Goal: Task Accomplishment & Management: Complete application form

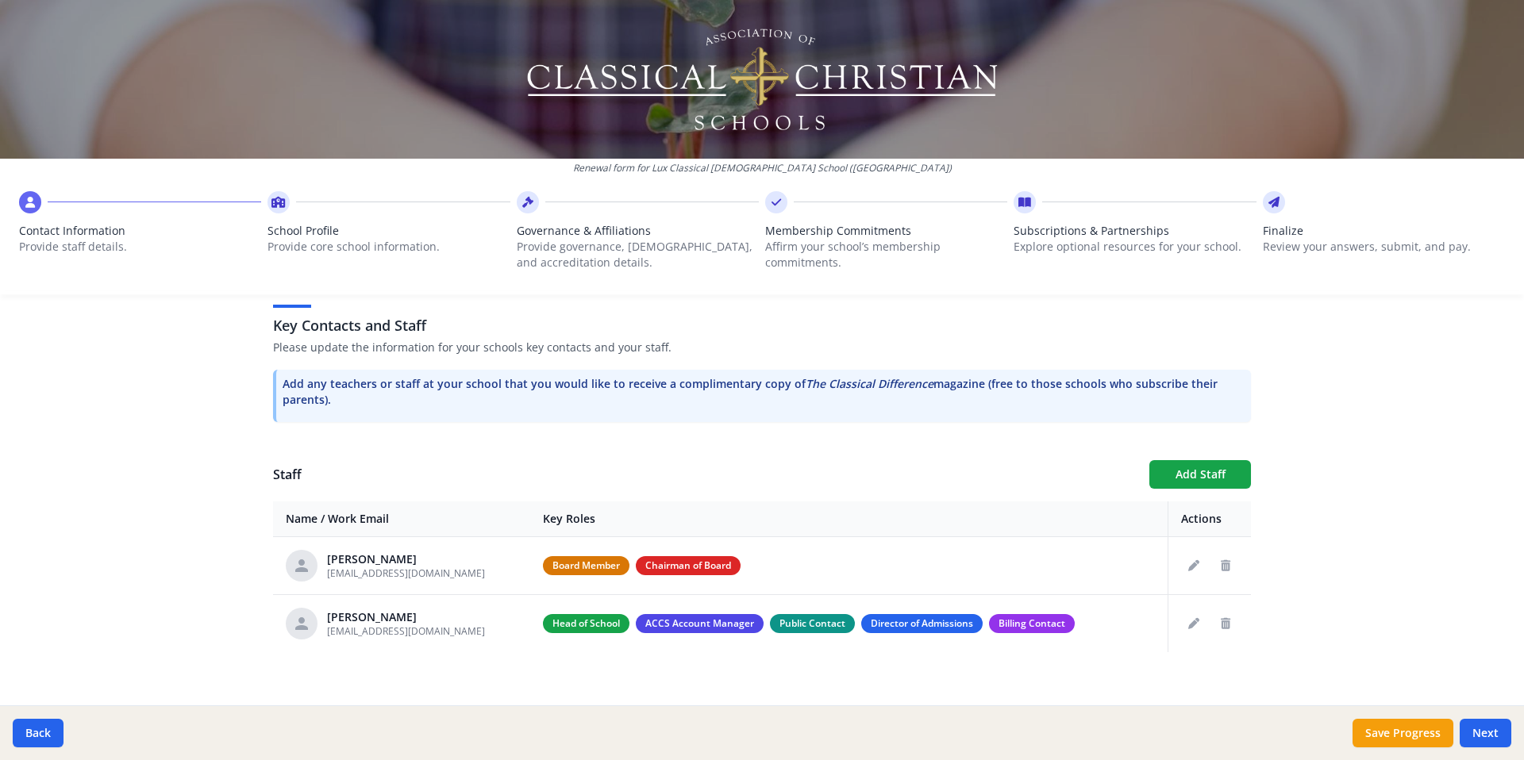
scroll to position [433, 0]
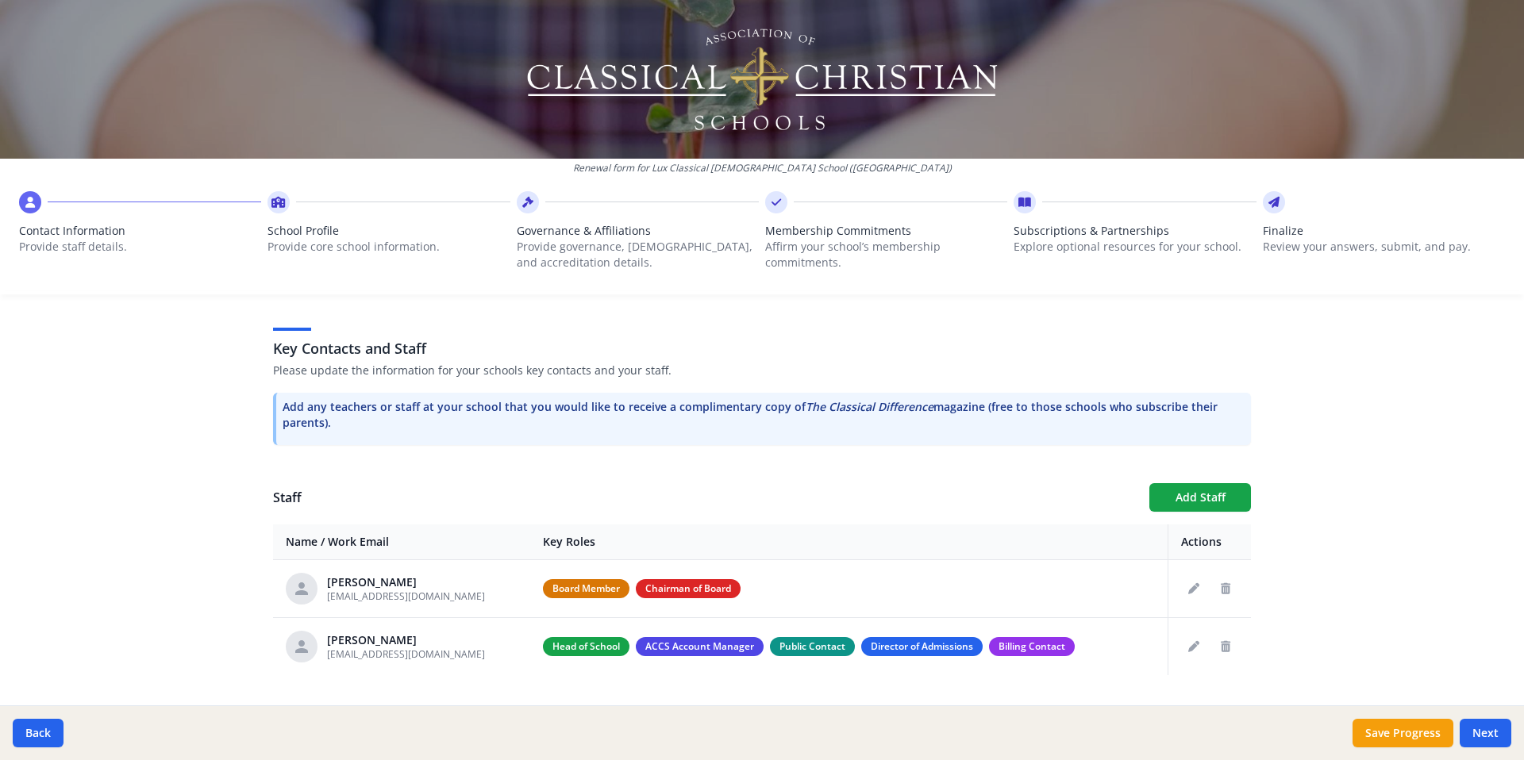
scroll to position [433, 0]
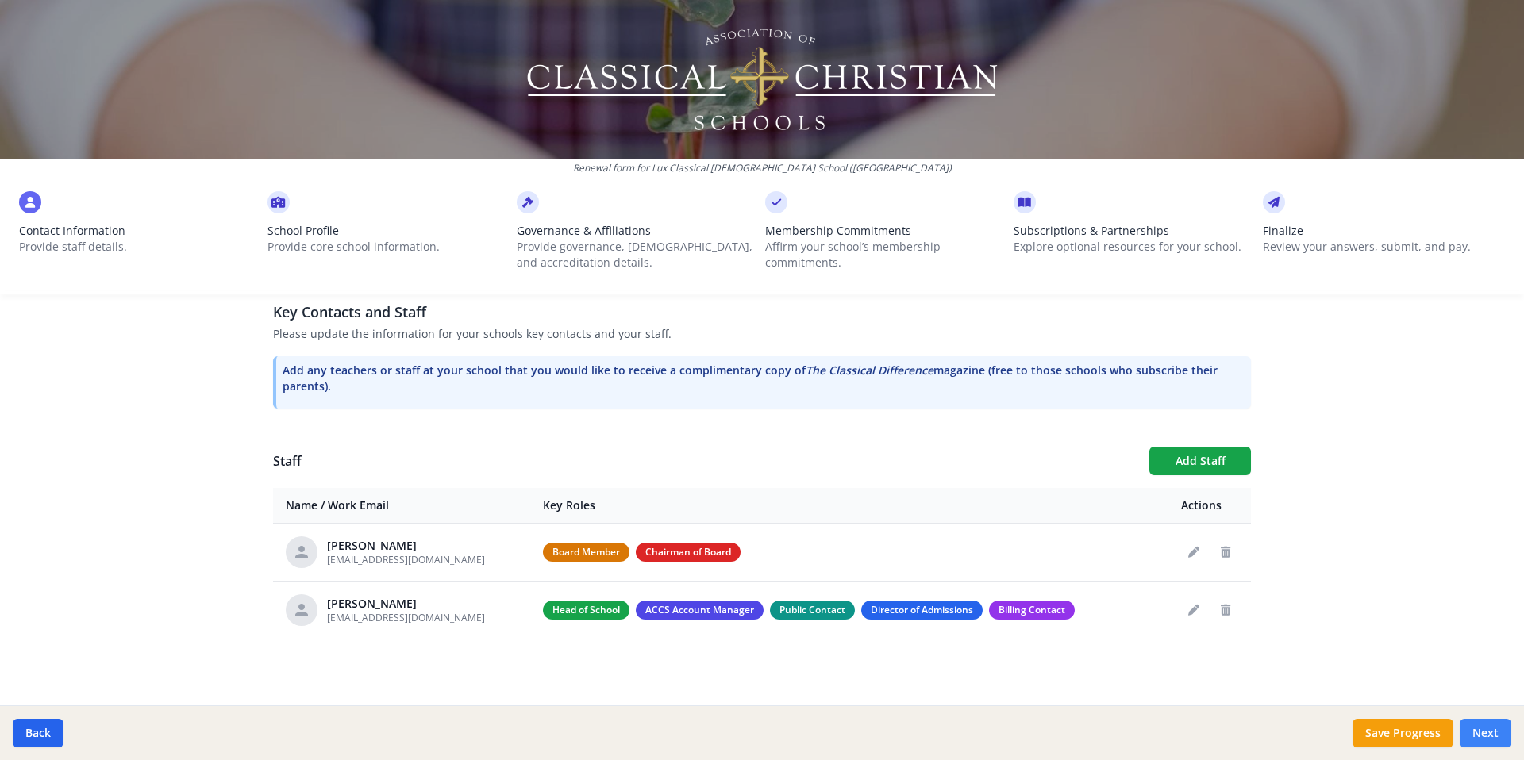
click at [1489, 732] on button "Next" at bounding box center [1485, 733] width 52 height 29
type input "[PHONE_NUMBER]"
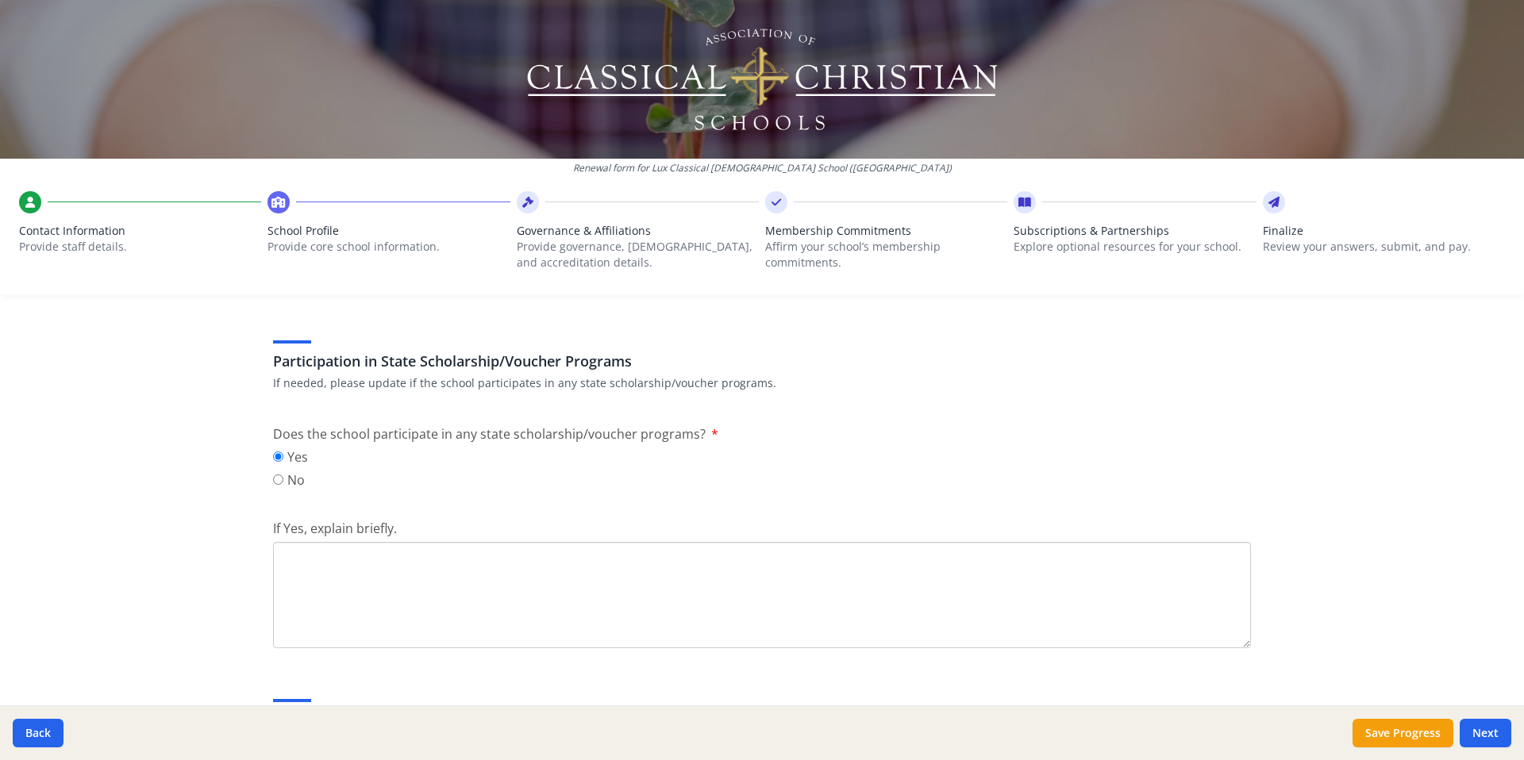
scroll to position [2001, 0]
click at [441, 581] on textarea "If Yes, explain briefly." at bounding box center [762, 592] width 978 height 106
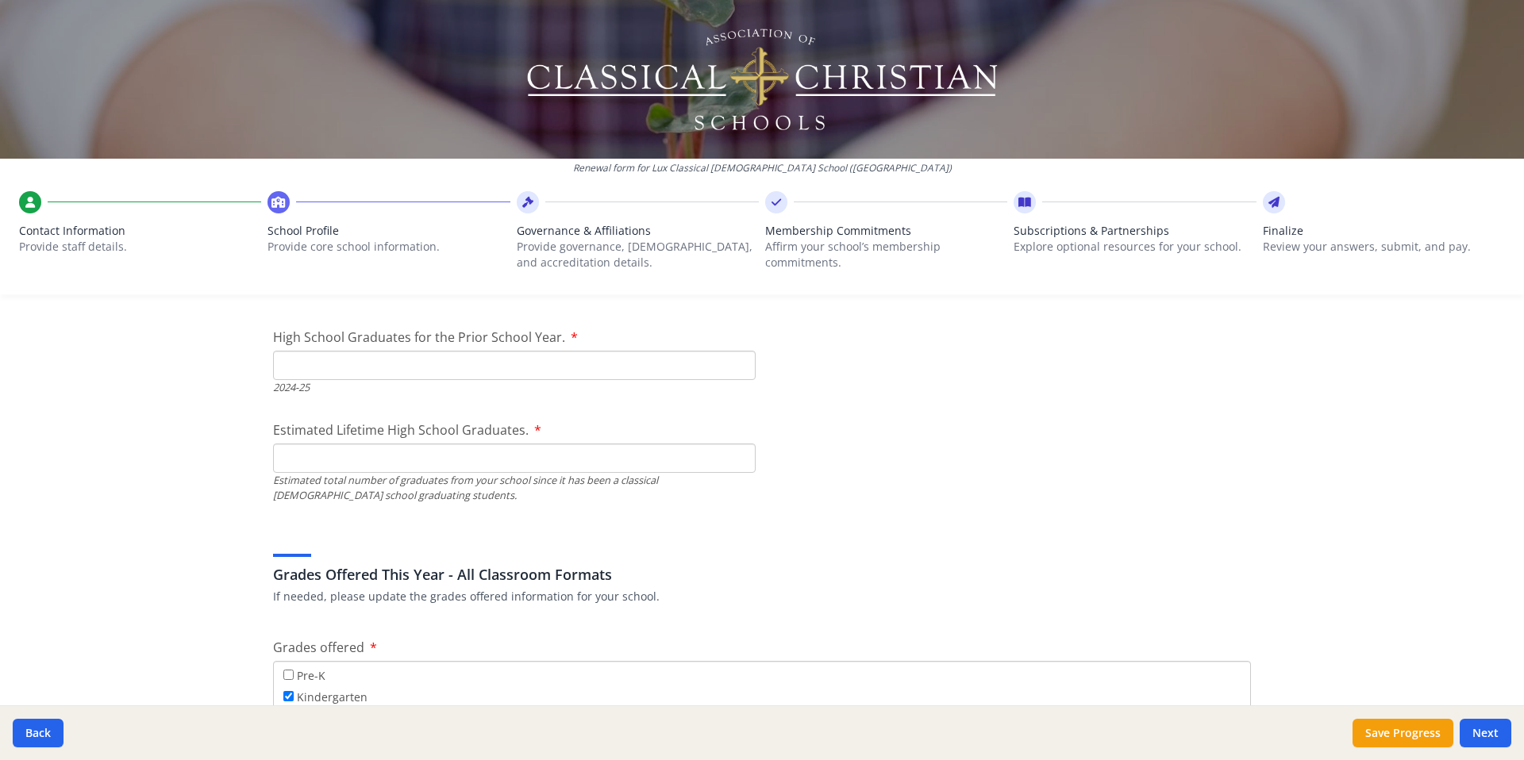
scroll to position [2534, 0]
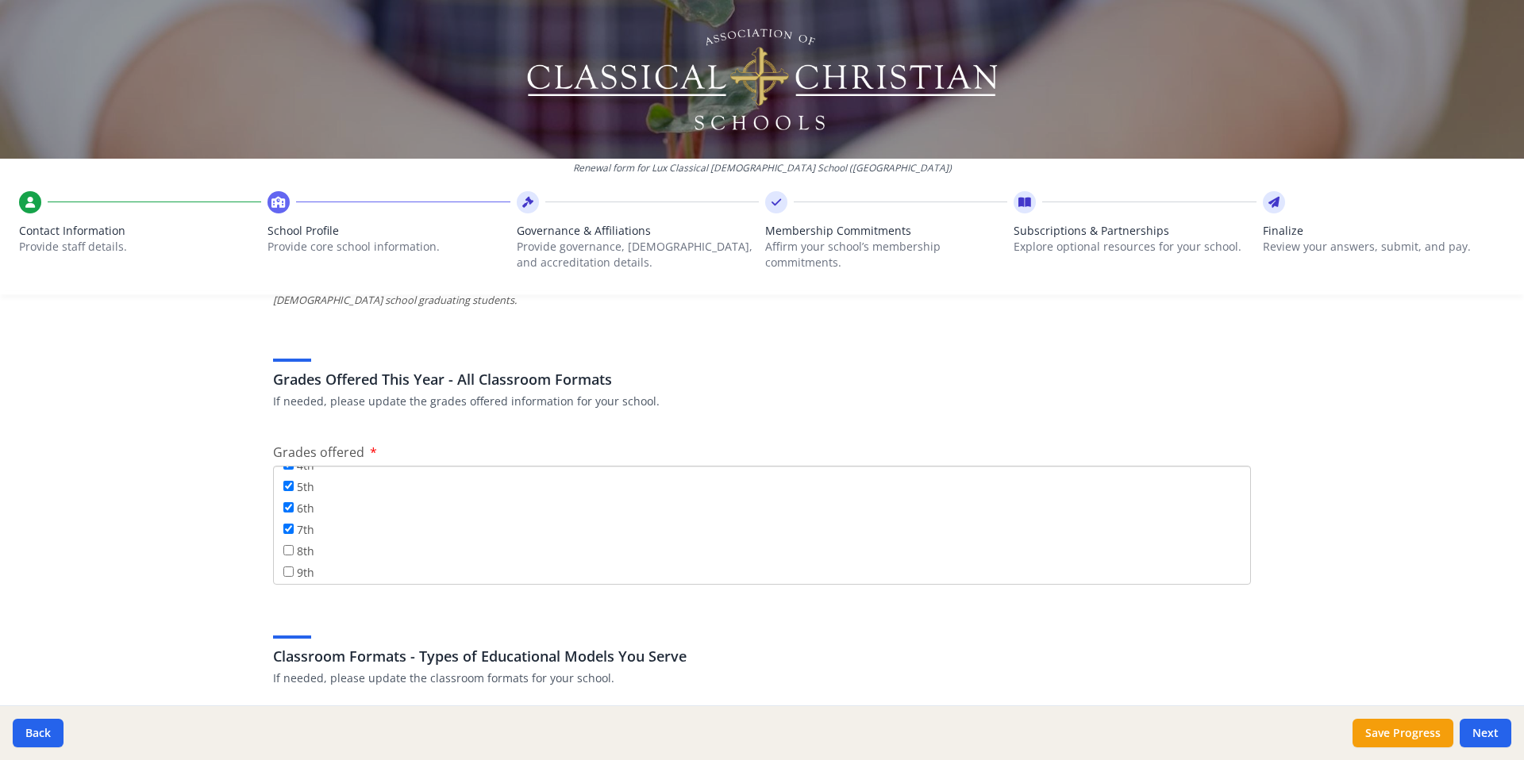
type textarea "Step Up For Students, [US_STATE]'s ESA program."
click at [290, 548] on input "8th" at bounding box center [288, 550] width 10 height 10
checkbox input "true"
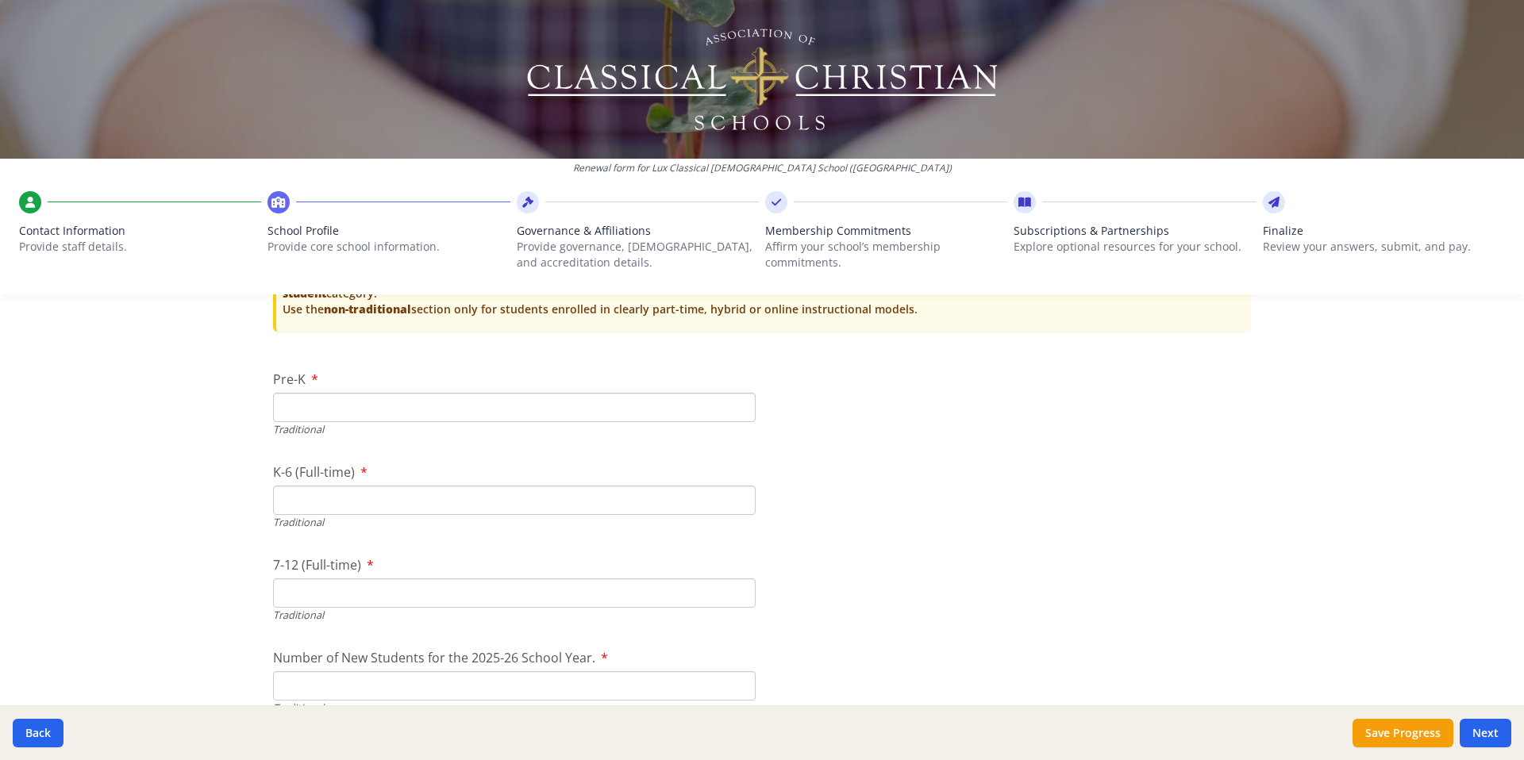
click at [375, 506] on input "K-6 (Full-time)" at bounding box center [514, 500] width 482 height 29
type input "67"
click at [313, 584] on input "7-12 (Full-time)" at bounding box center [514, 592] width 482 height 29
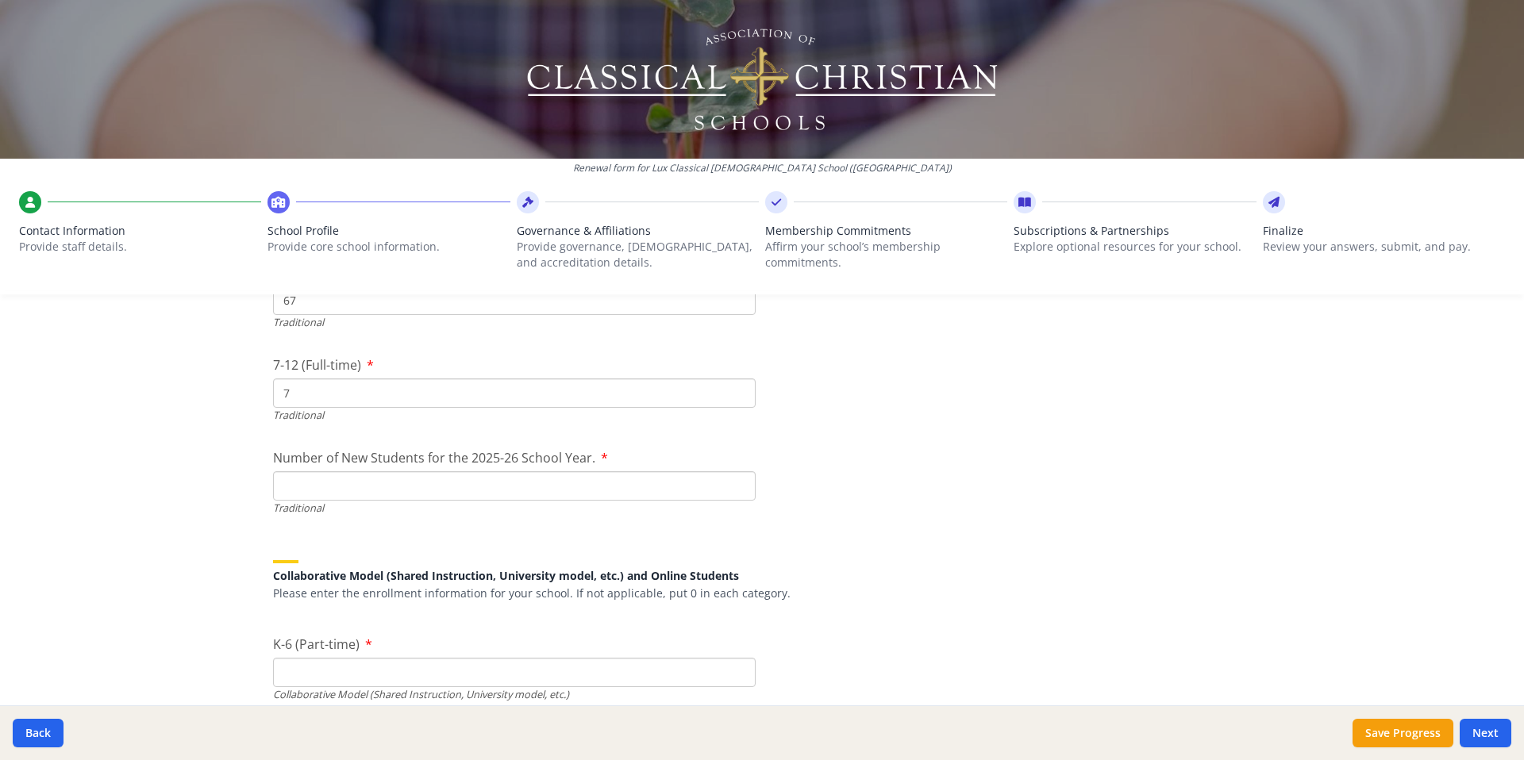
type input "7"
click at [443, 493] on input "Number of New Students for the 2025-26 School Year." at bounding box center [514, 485] width 482 height 29
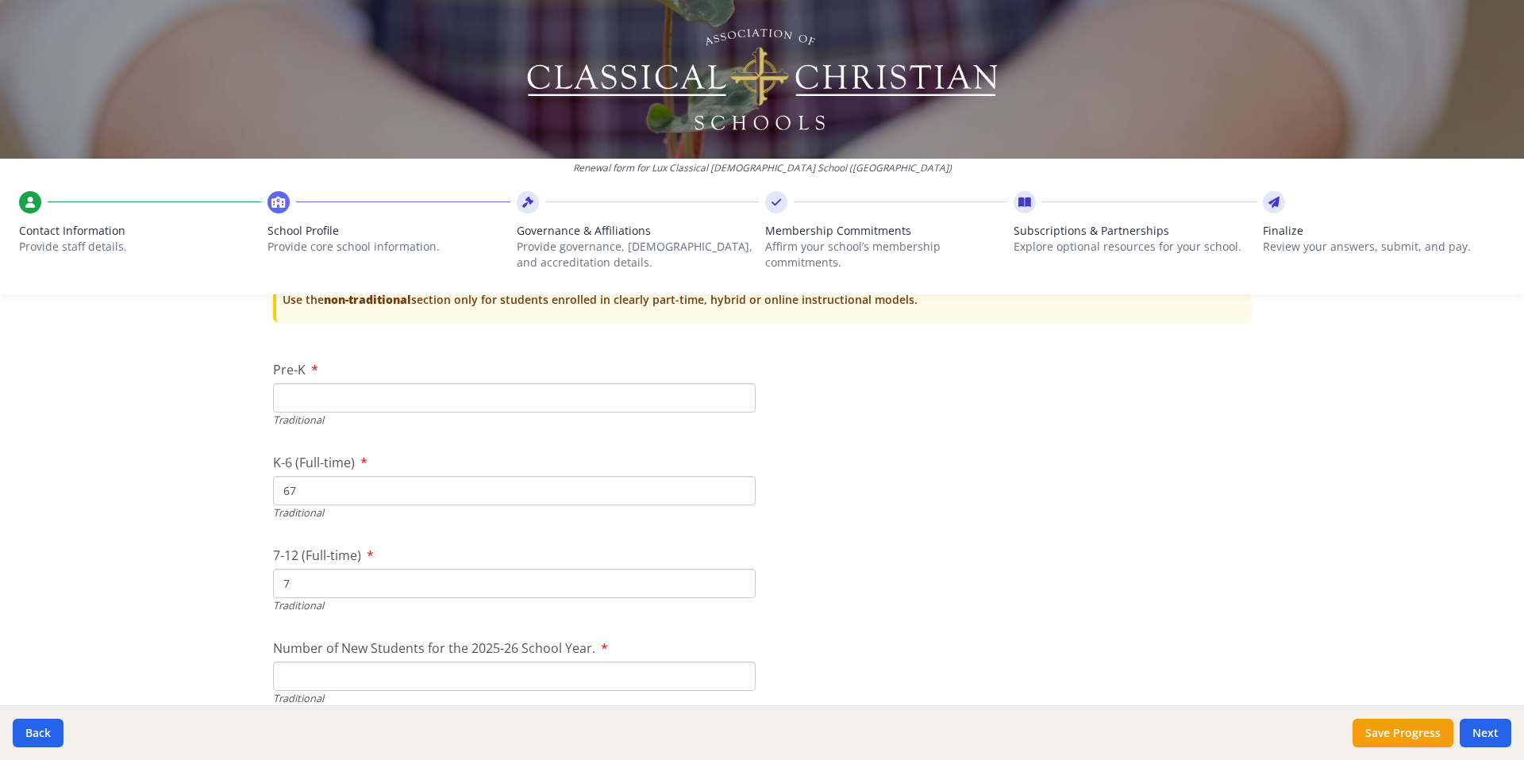
drag, startPoint x: 310, startPoint y: 494, endPoint x: 227, endPoint y: 489, distance: 83.5
click at [227, 489] on div "Renewal form for Lux Classical [DEMOGRAPHIC_DATA] School ([GEOGRAPHIC_DATA]) Co…" at bounding box center [762, 380] width 1524 height 760
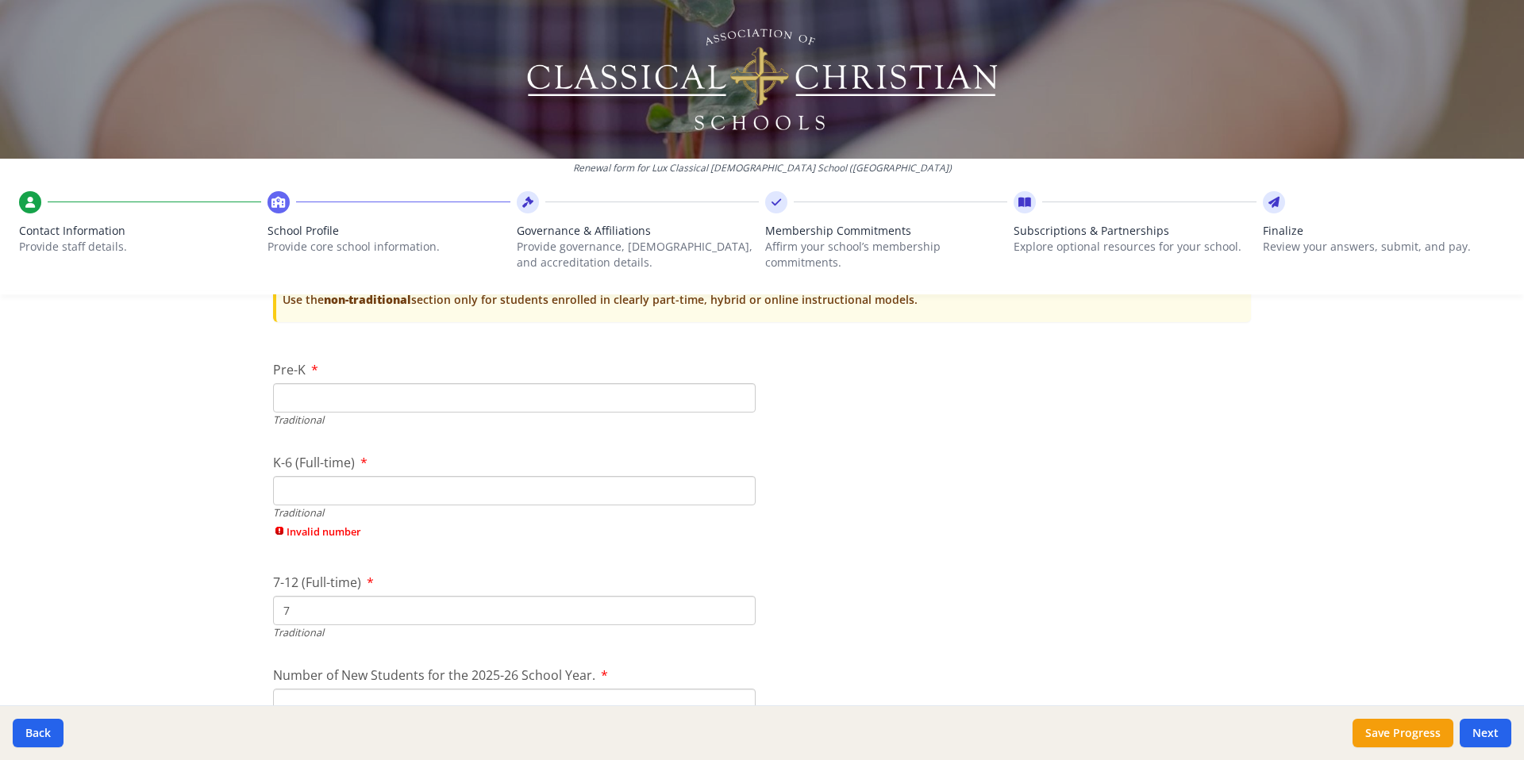
drag, startPoint x: 306, startPoint y: 587, endPoint x: 236, endPoint y: 587, distance: 70.6
click at [236, 587] on div "Renewal form for Lux Classical [DEMOGRAPHIC_DATA] School ([GEOGRAPHIC_DATA]) Co…" at bounding box center [762, 380] width 1524 height 760
click at [302, 610] on input "7" at bounding box center [514, 610] width 482 height 29
type input "0"
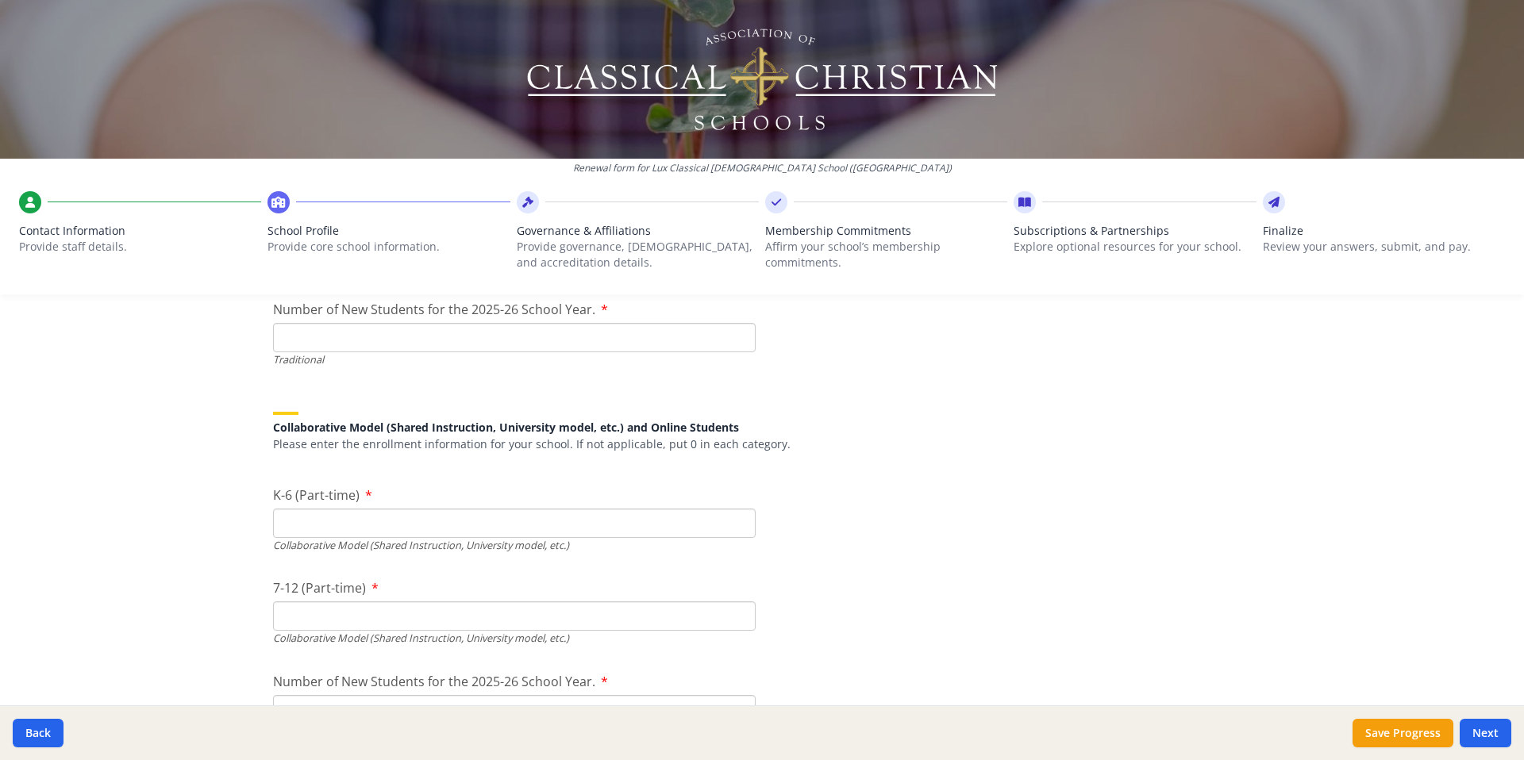
click at [447, 532] on input "K-6 (Part-time)" at bounding box center [514, 523] width 482 height 29
type input "67"
click at [378, 613] on input "7-12 (Part-time)" at bounding box center [514, 615] width 482 height 29
type input "0"
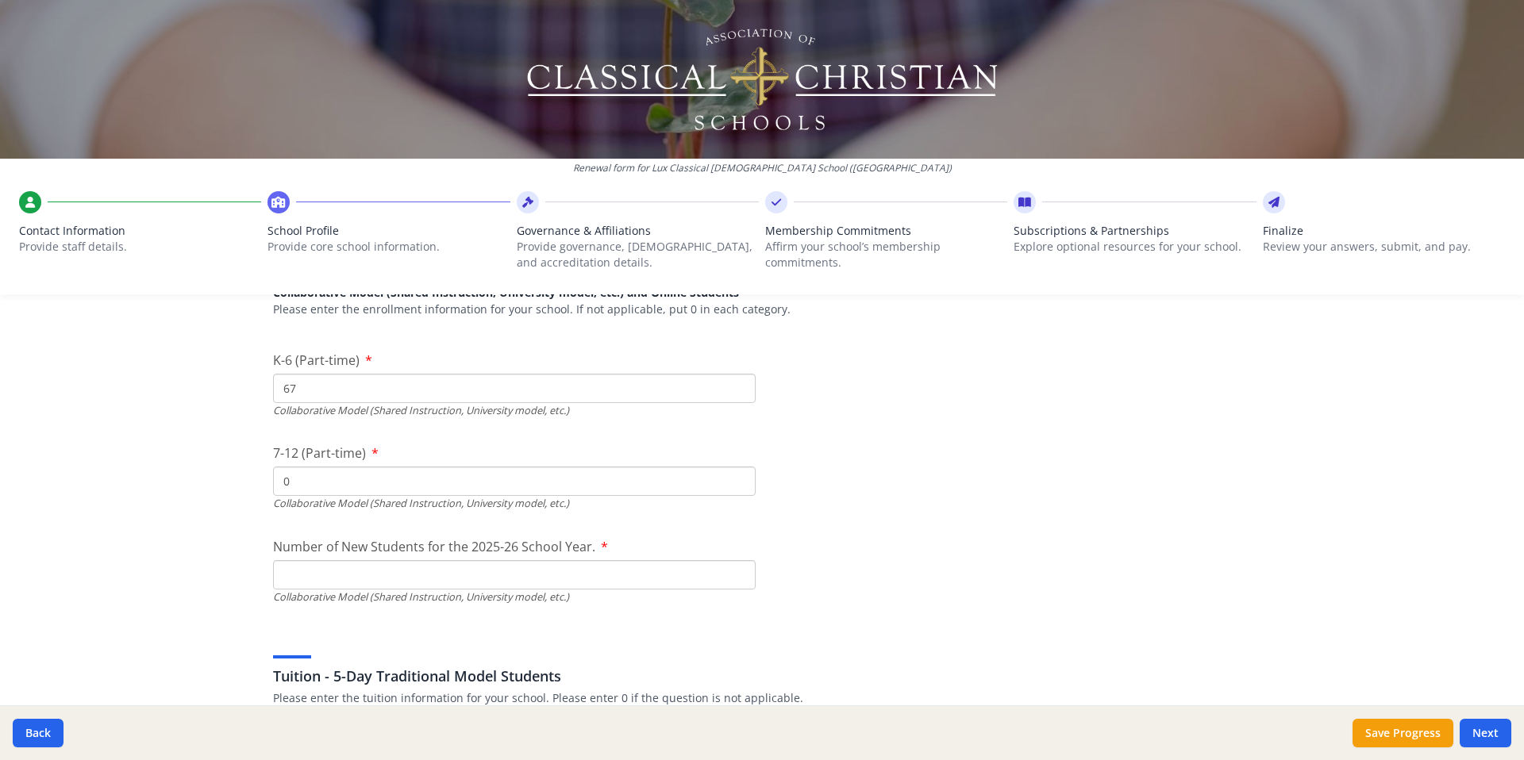
click at [307, 481] on input "0" at bounding box center [514, 481] width 482 height 29
type input "7"
click at [349, 574] on input "Number of New Students for the 2025-26 School Year." at bounding box center [514, 574] width 482 height 29
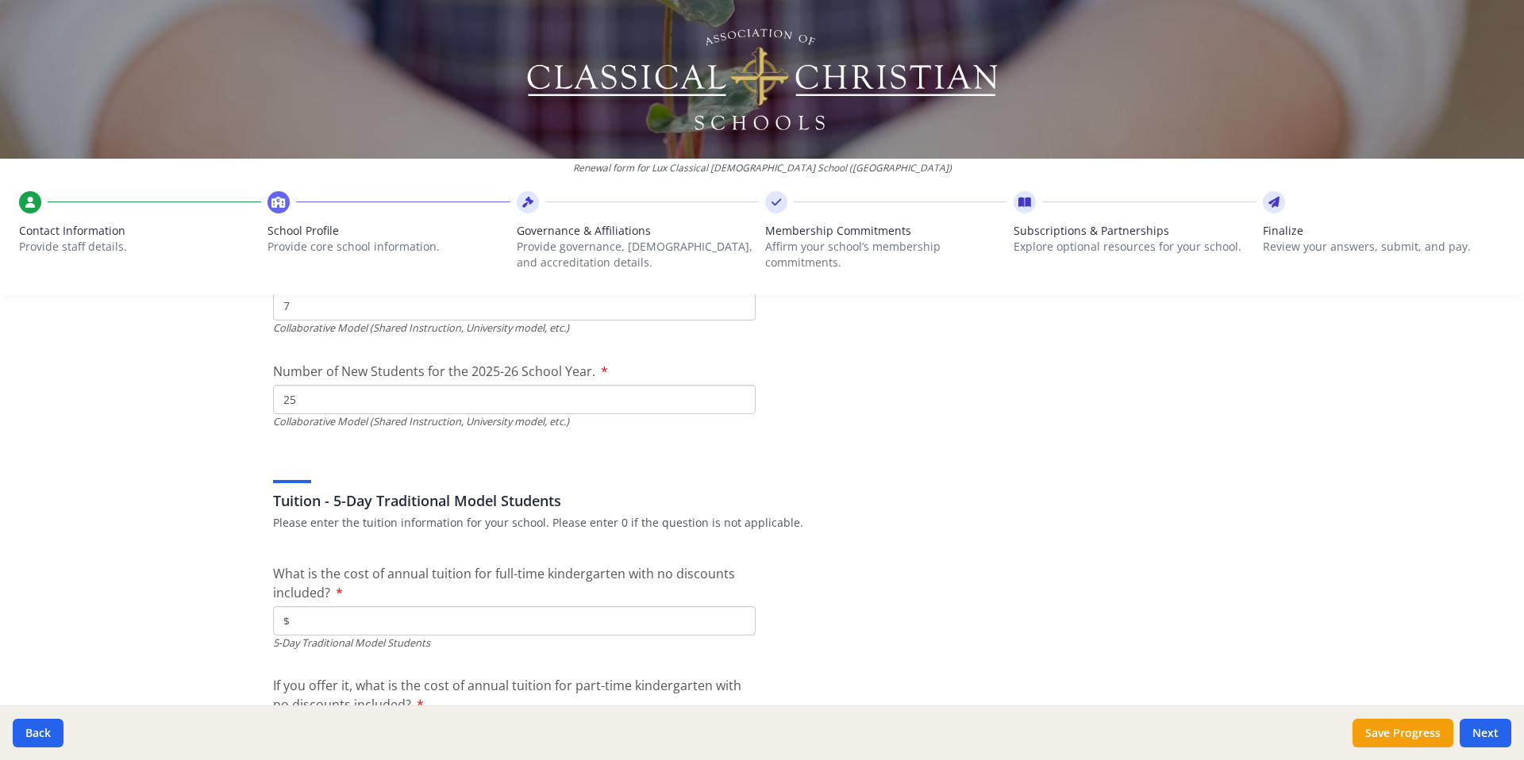
scroll to position [4186, 0]
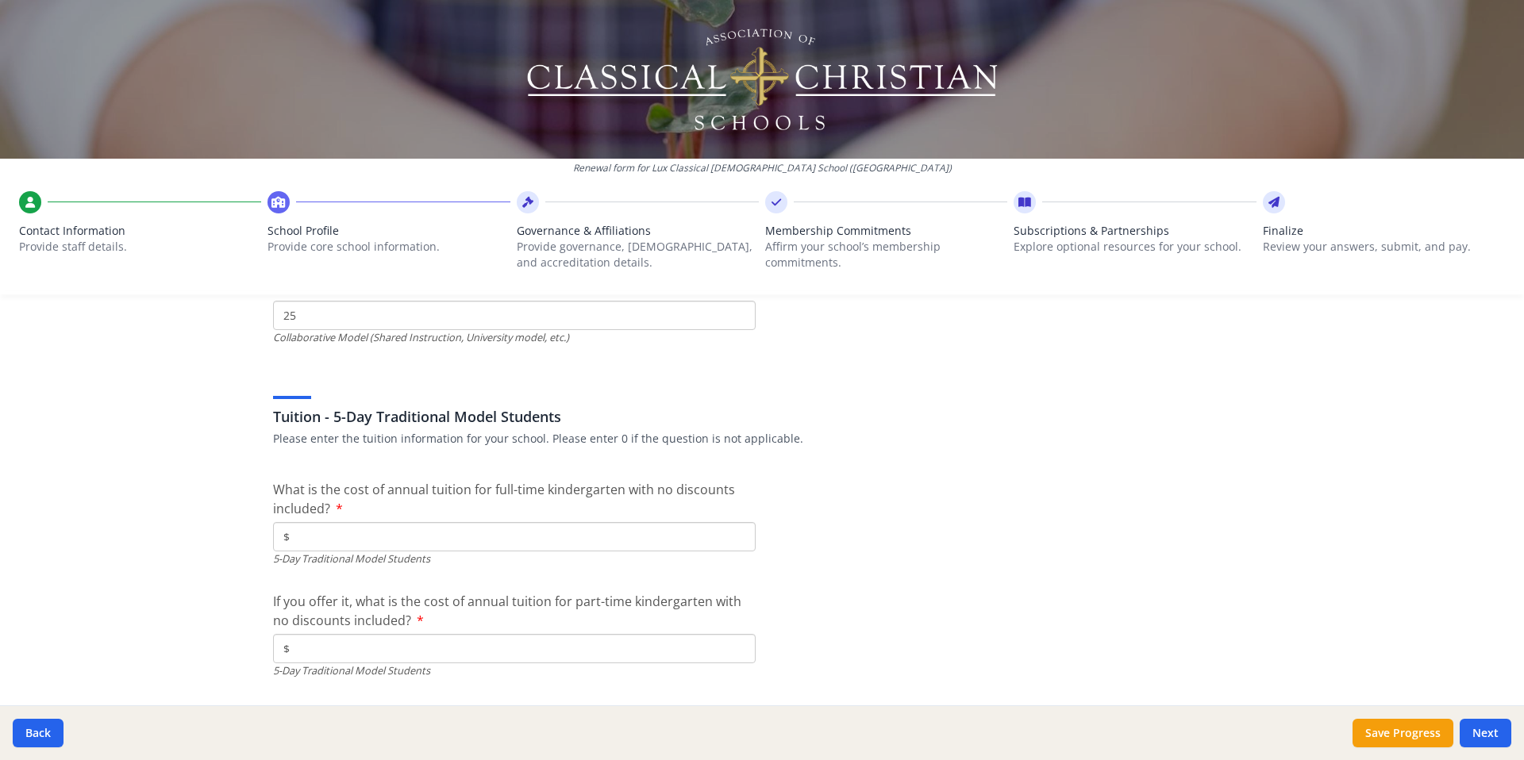
type input "25"
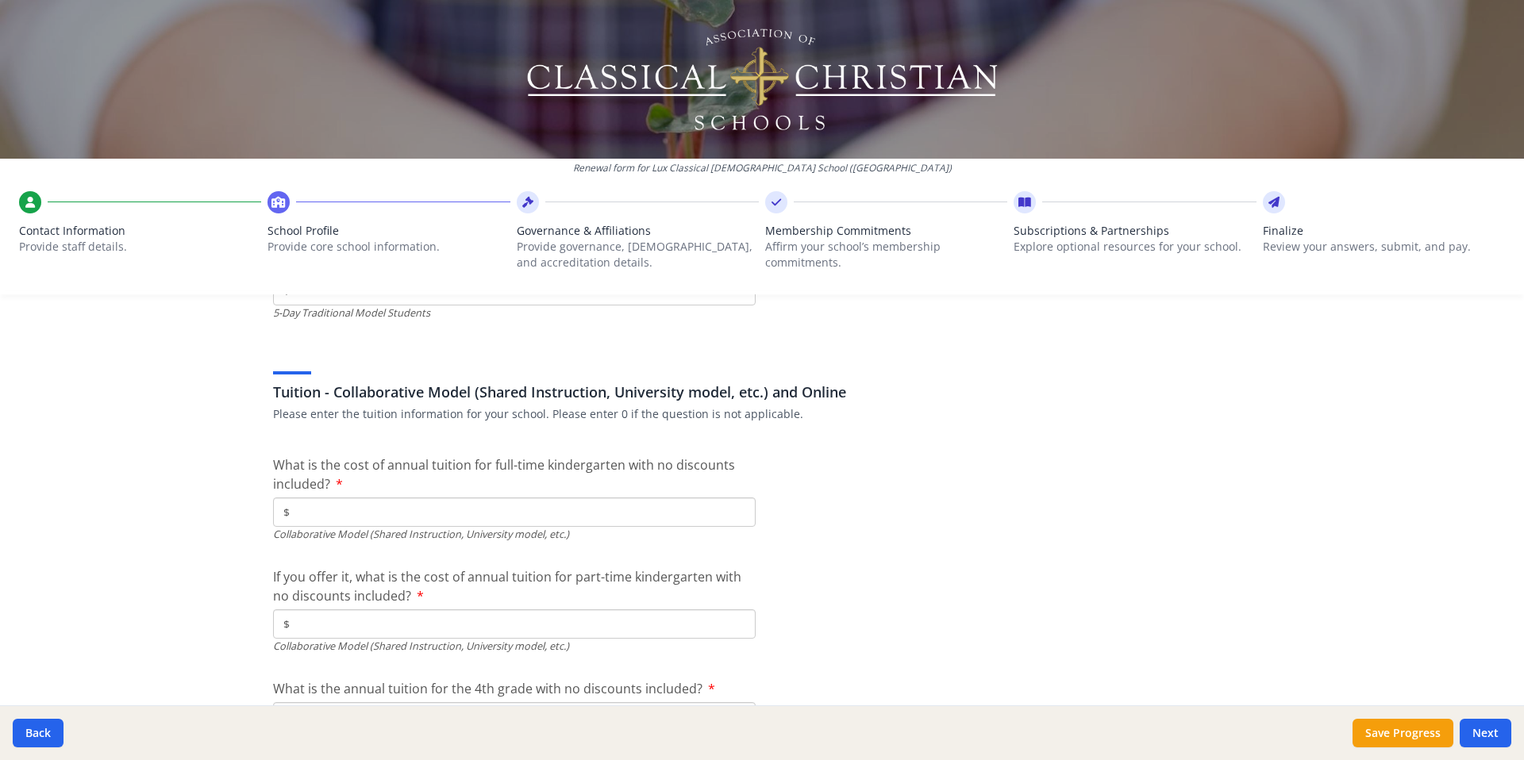
click at [397, 520] on input "$" at bounding box center [514, 512] width 482 height 29
type input "$7 800"
click at [358, 628] on input "$" at bounding box center [514, 623] width 482 height 29
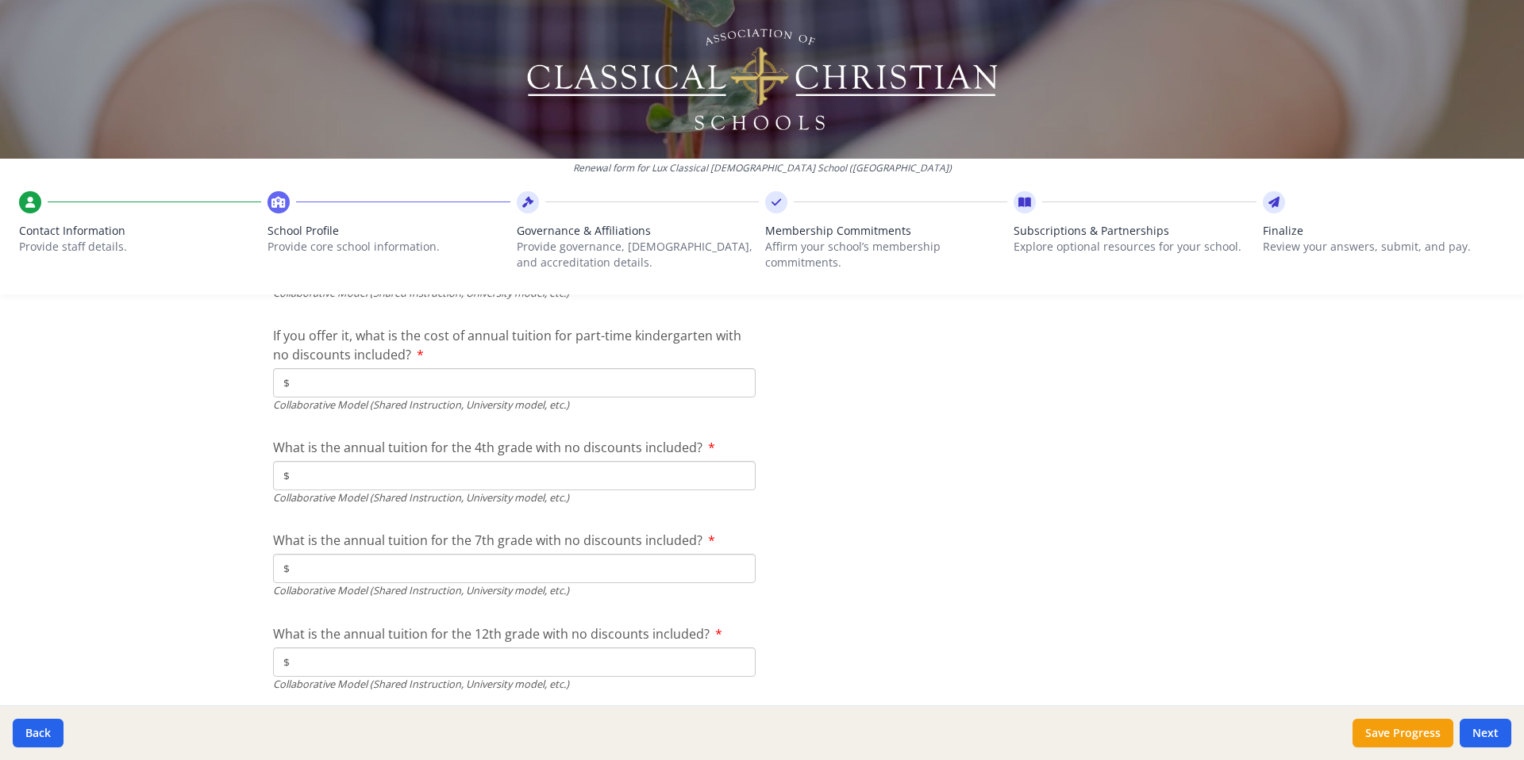
click at [391, 478] on input "$" at bounding box center [514, 475] width 482 height 29
type input "$7 800"
click at [352, 566] on input "$" at bounding box center [514, 568] width 482 height 29
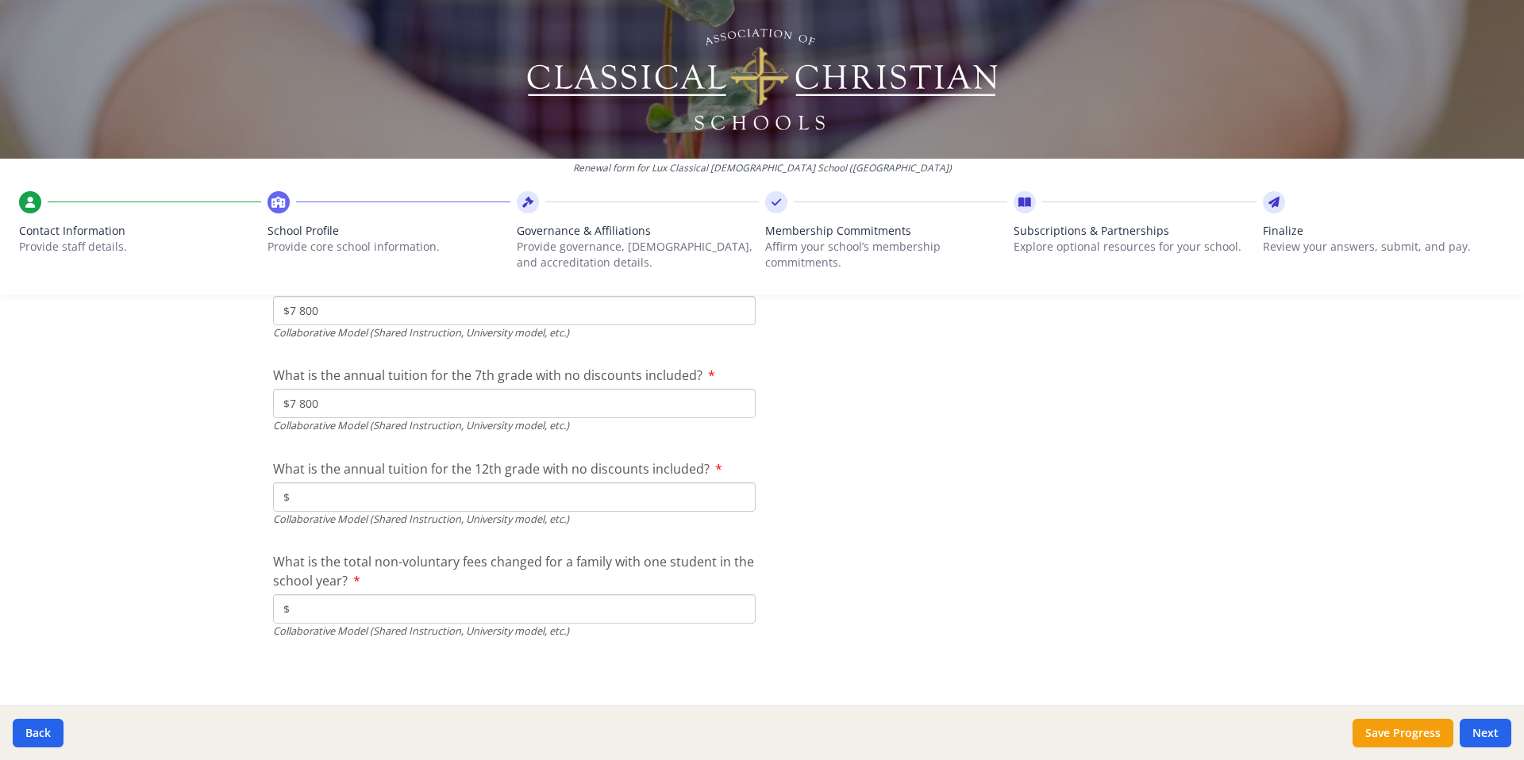
type input "$7 800"
click at [373, 617] on input "$" at bounding box center [514, 608] width 482 height 29
type input "$250"
click at [1478, 728] on button "Next" at bounding box center [1485, 733] width 52 height 29
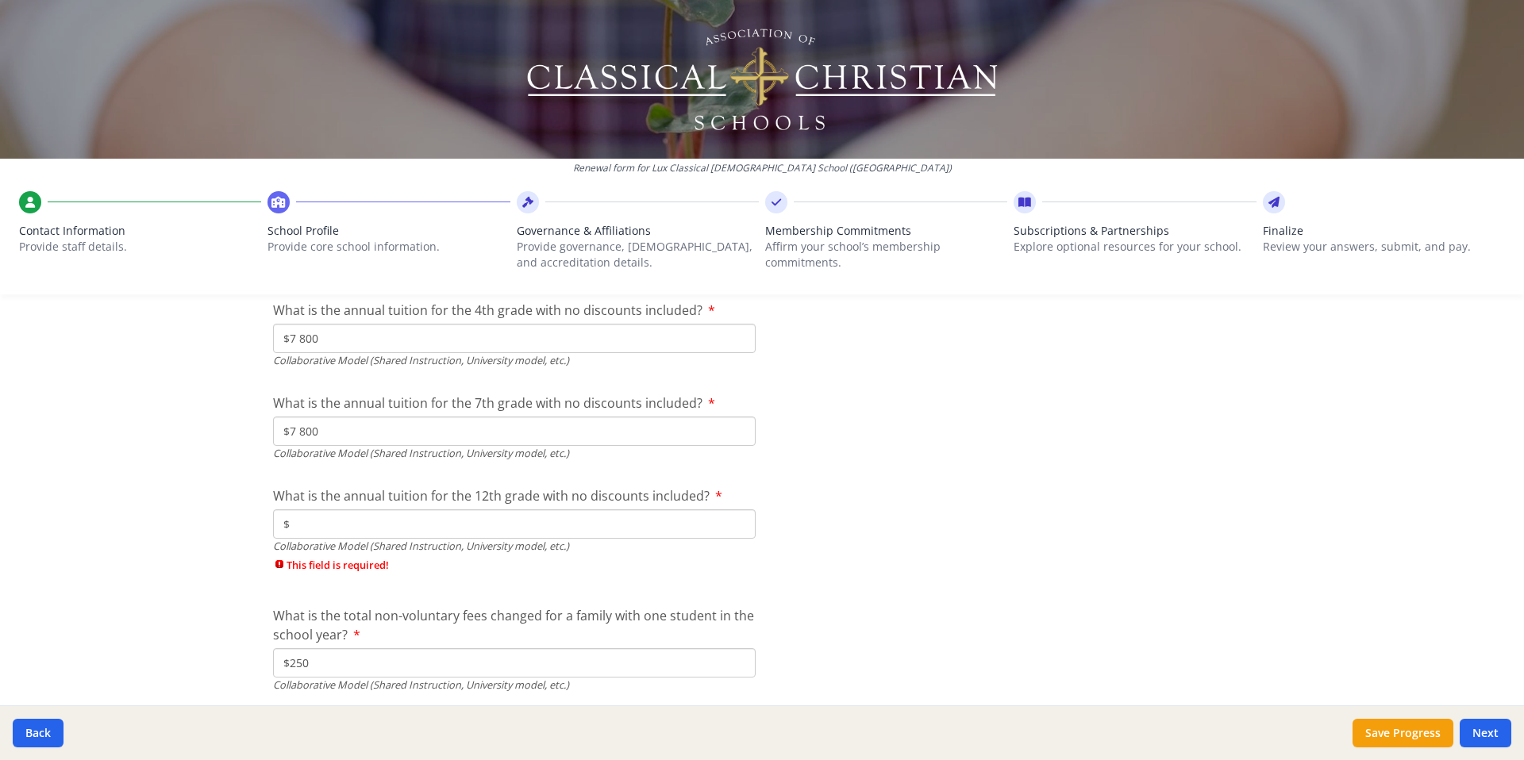
click at [391, 526] on input "$" at bounding box center [514, 523] width 482 height 29
click at [401, 526] on input "$" at bounding box center [514, 523] width 482 height 29
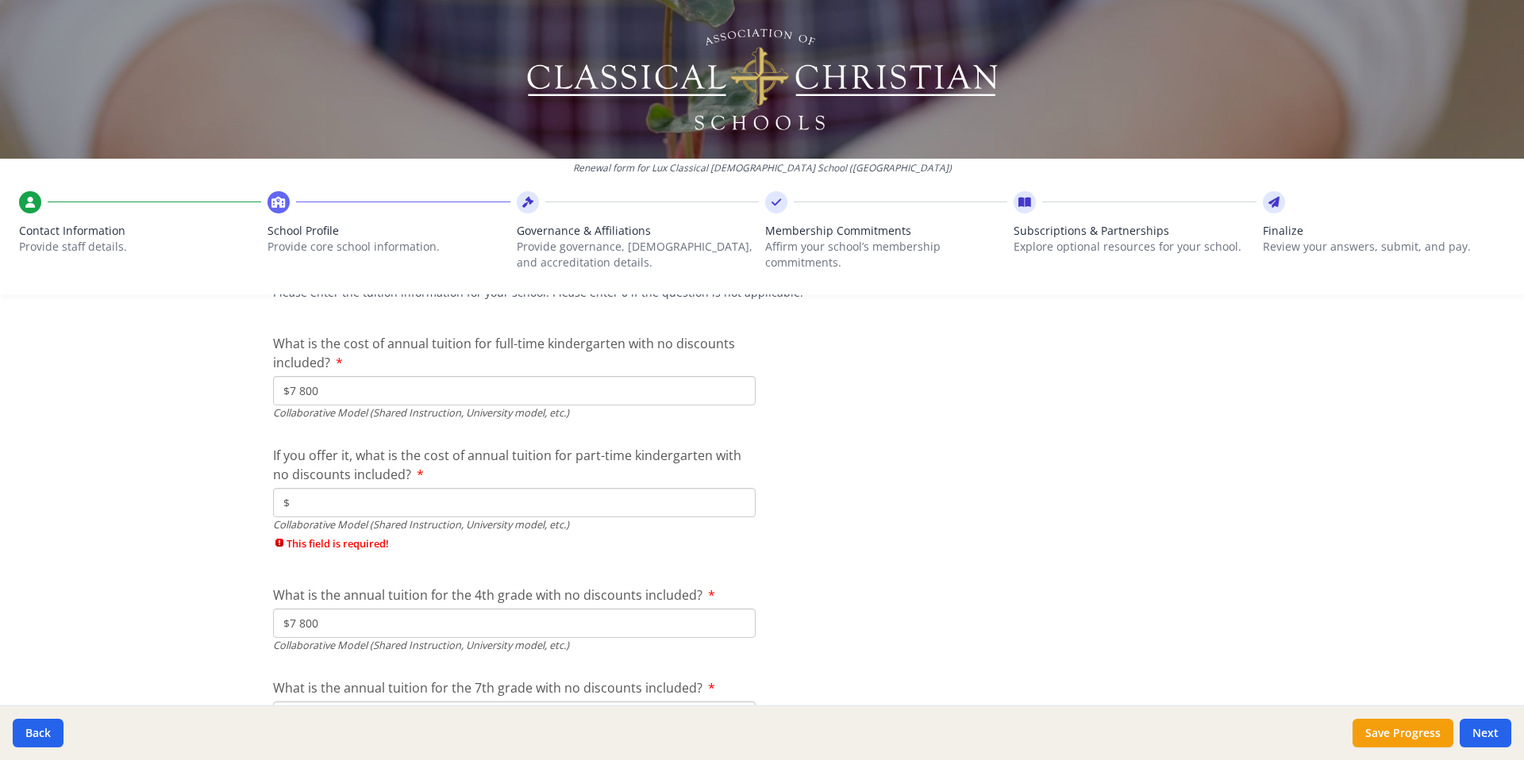
click at [328, 508] on input "$" at bounding box center [514, 502] width 482 height 29
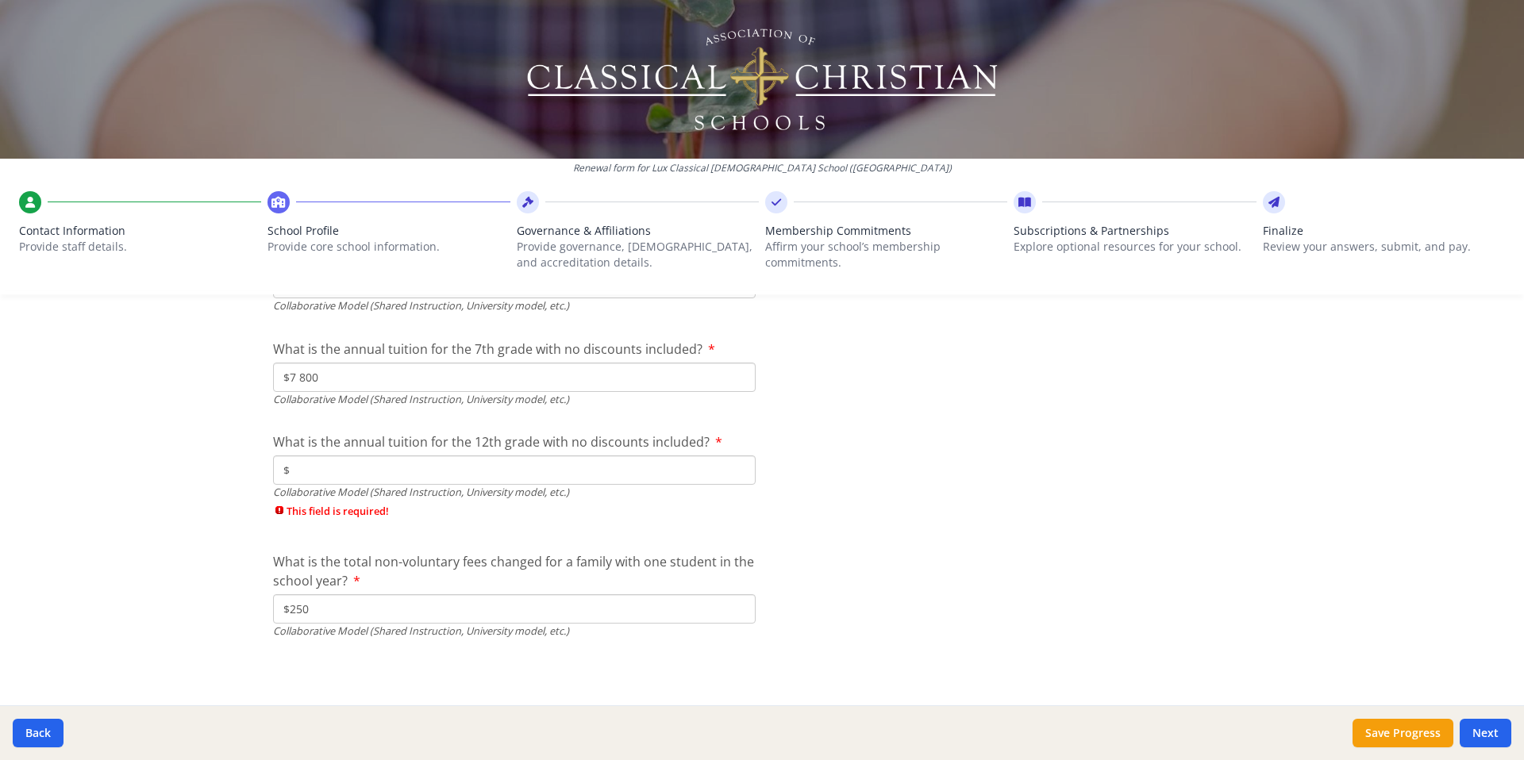
type input "$0"
click at [351, 482] on input "$" at bounding box center [514, 469] width 482 height 29
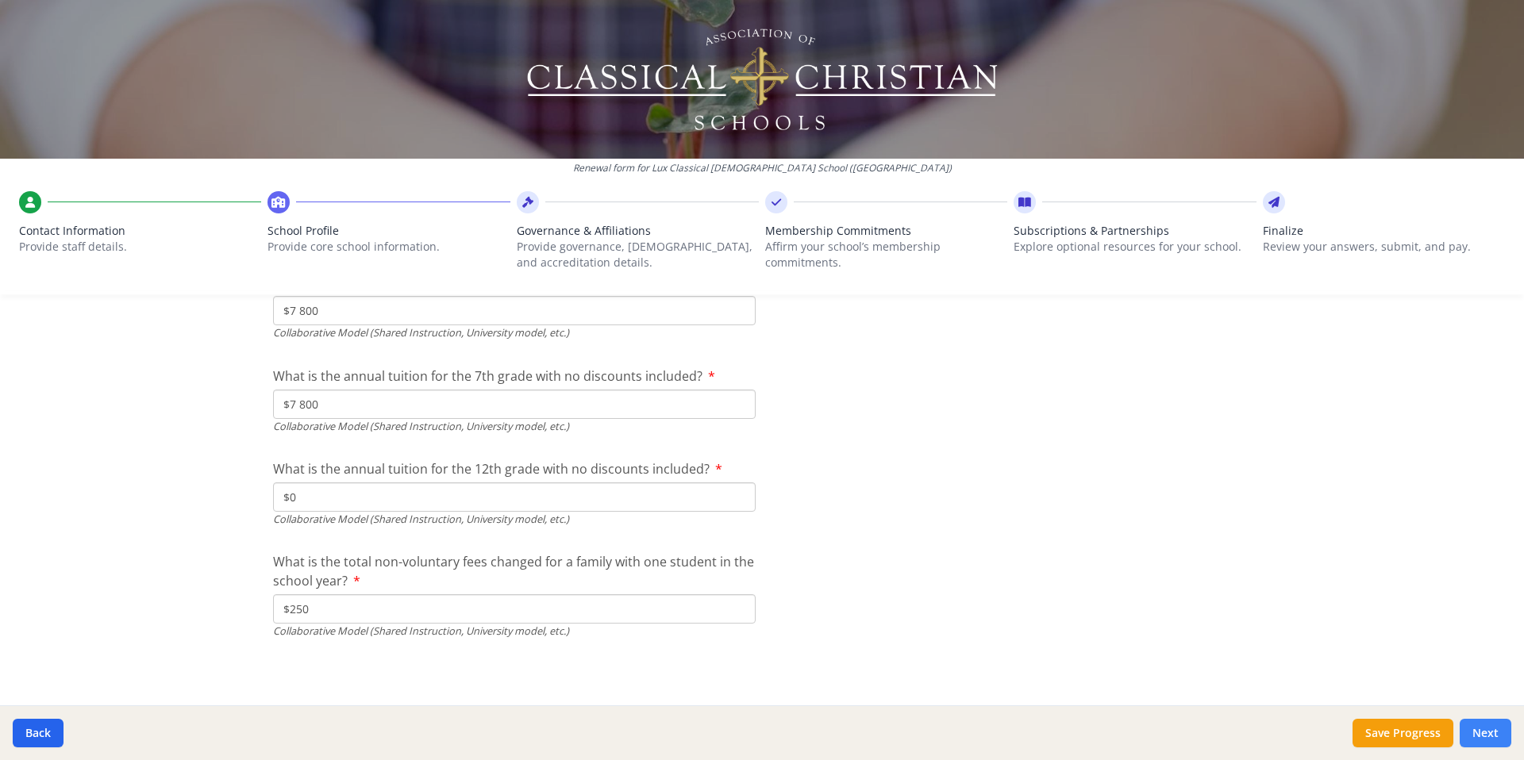
type input "$0"
click at [1483, 734] on button "Next" at bounding box center [1485, 733] width 52 height 29
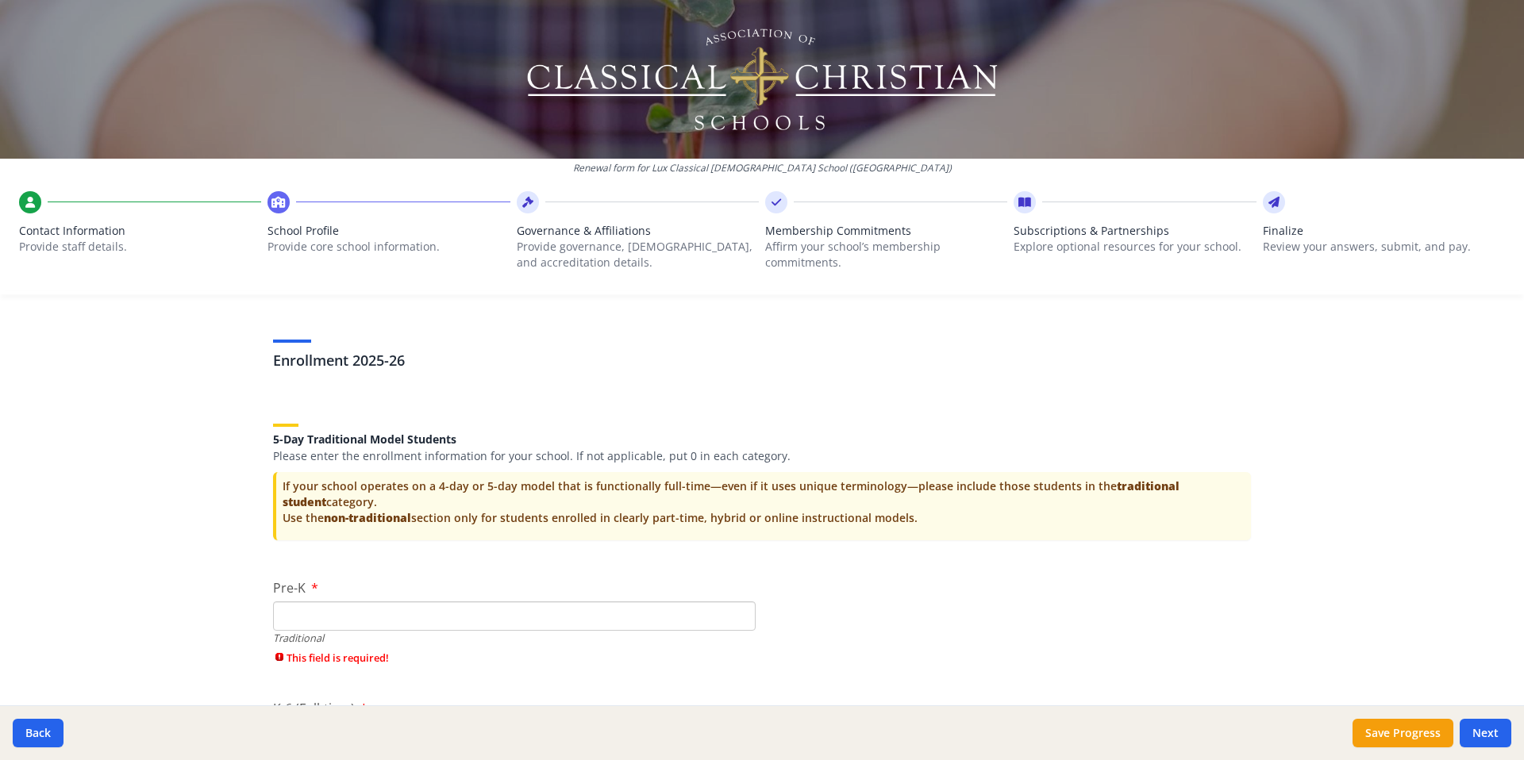
click at [340, 624] on input "Pre-K" at bounding box center [514, 615] width 482 height 29
type input "0"
click at [824, 579] on div at bounding box center [1009, 578] width 482 height 1
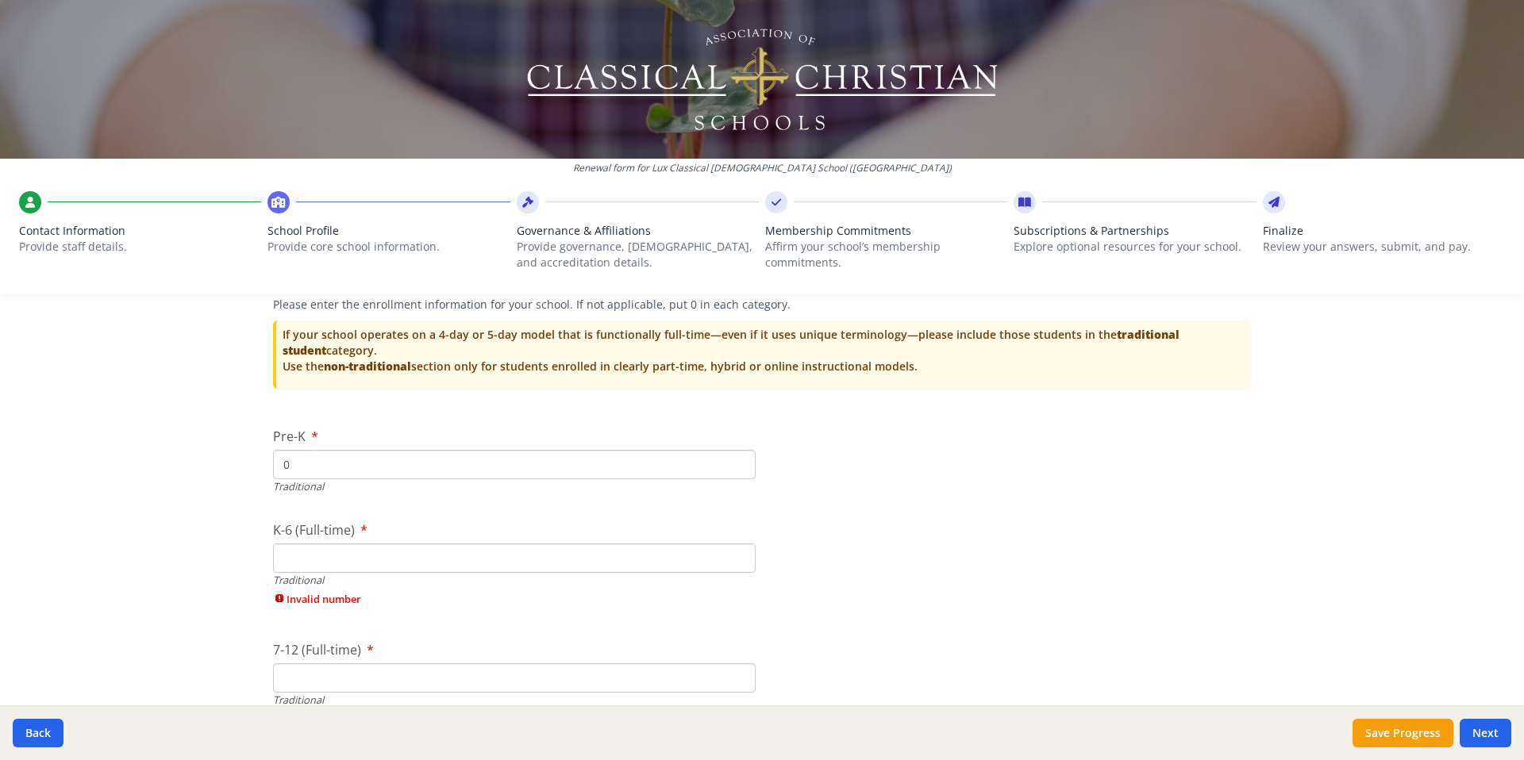
click at [361, 559] on input "K-6 (Full-time)" at bounding box center [514, 558] width 482 height 29
type input "0"
click at [343, 685] on div "7-12 (Full-time) Traditional Invalid number" at bounding box center [514, 687] width 482 height 94
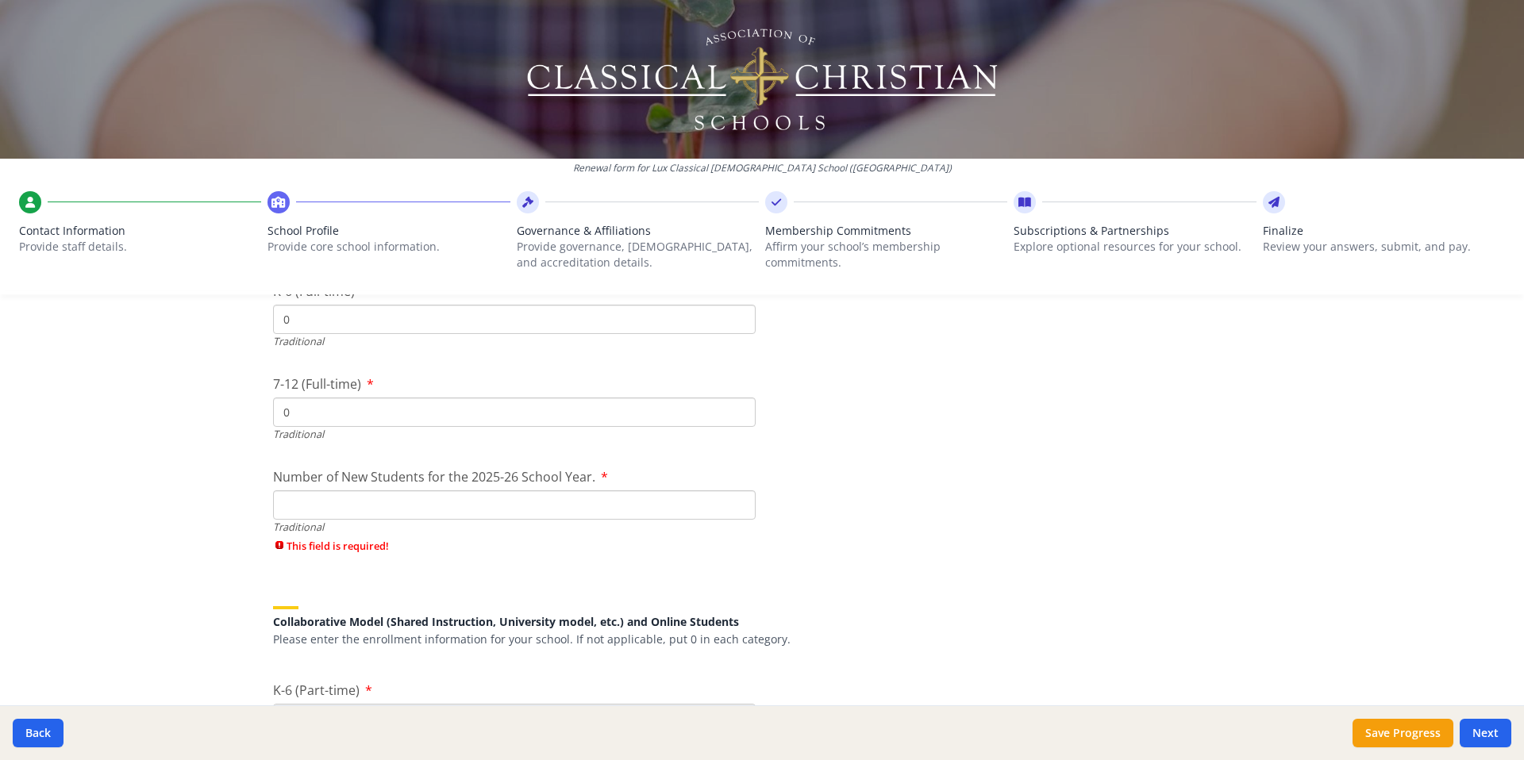
type input "0"
click at [364, 505] on input "Number of New Students for the 2025-26 School Year." at bounding box center [514, 504] width 482 height 29
type input "0"
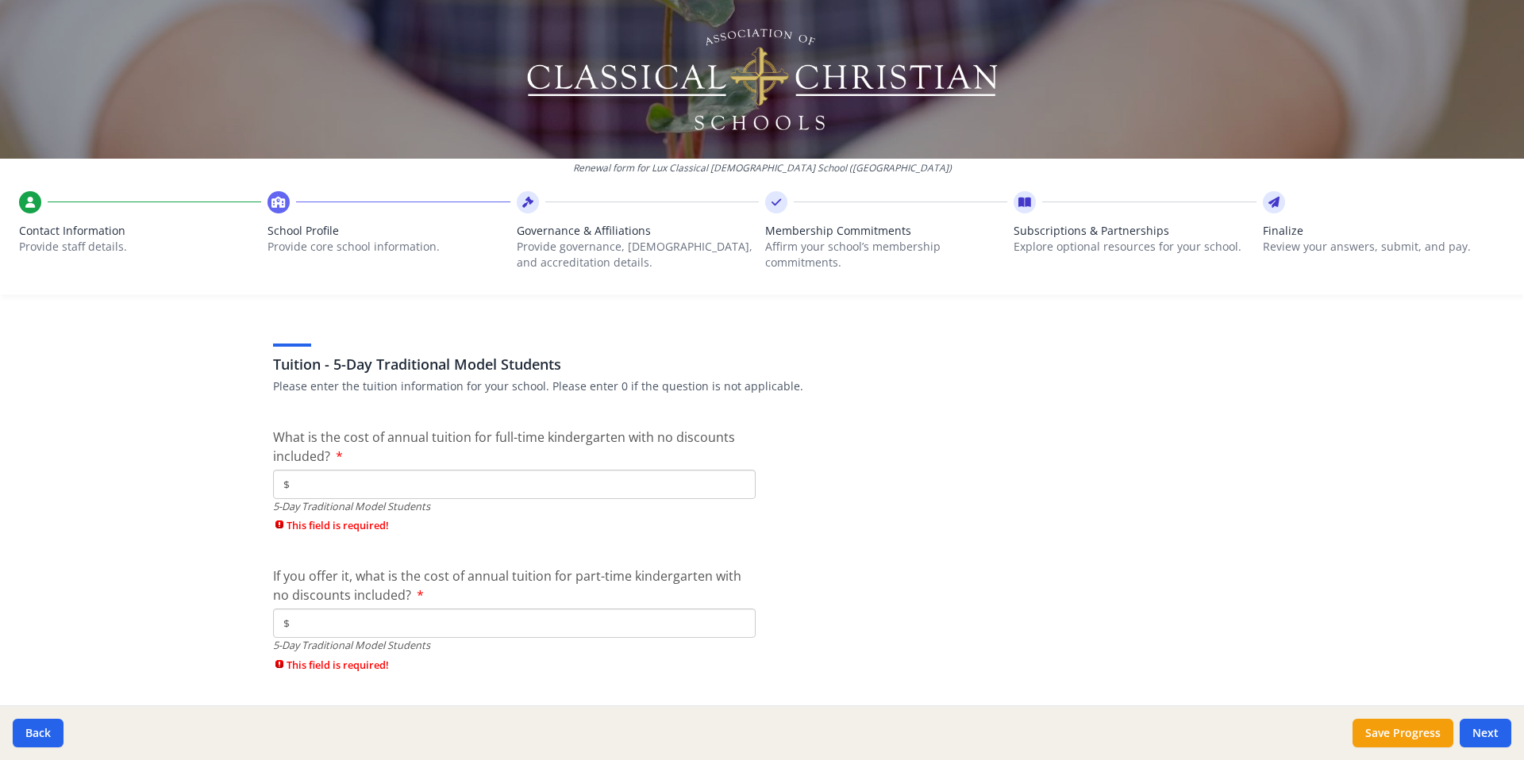
click at [407, 483] on input "$" at bounding box center [514, 484] width 482 height 29
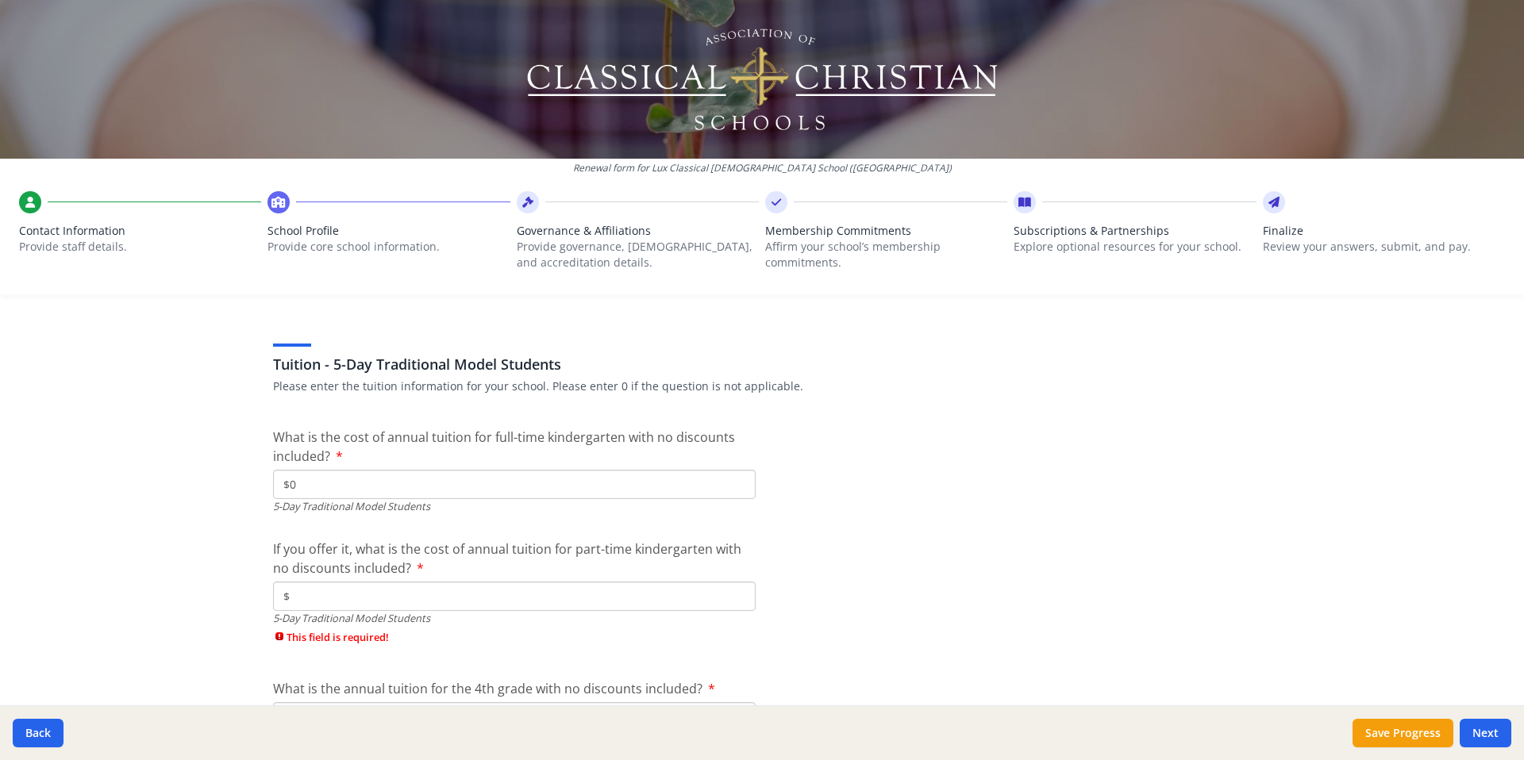
type input "$0"
click at [388, 598] on input "$" at bounding box center [514, 596] width 482 height 29
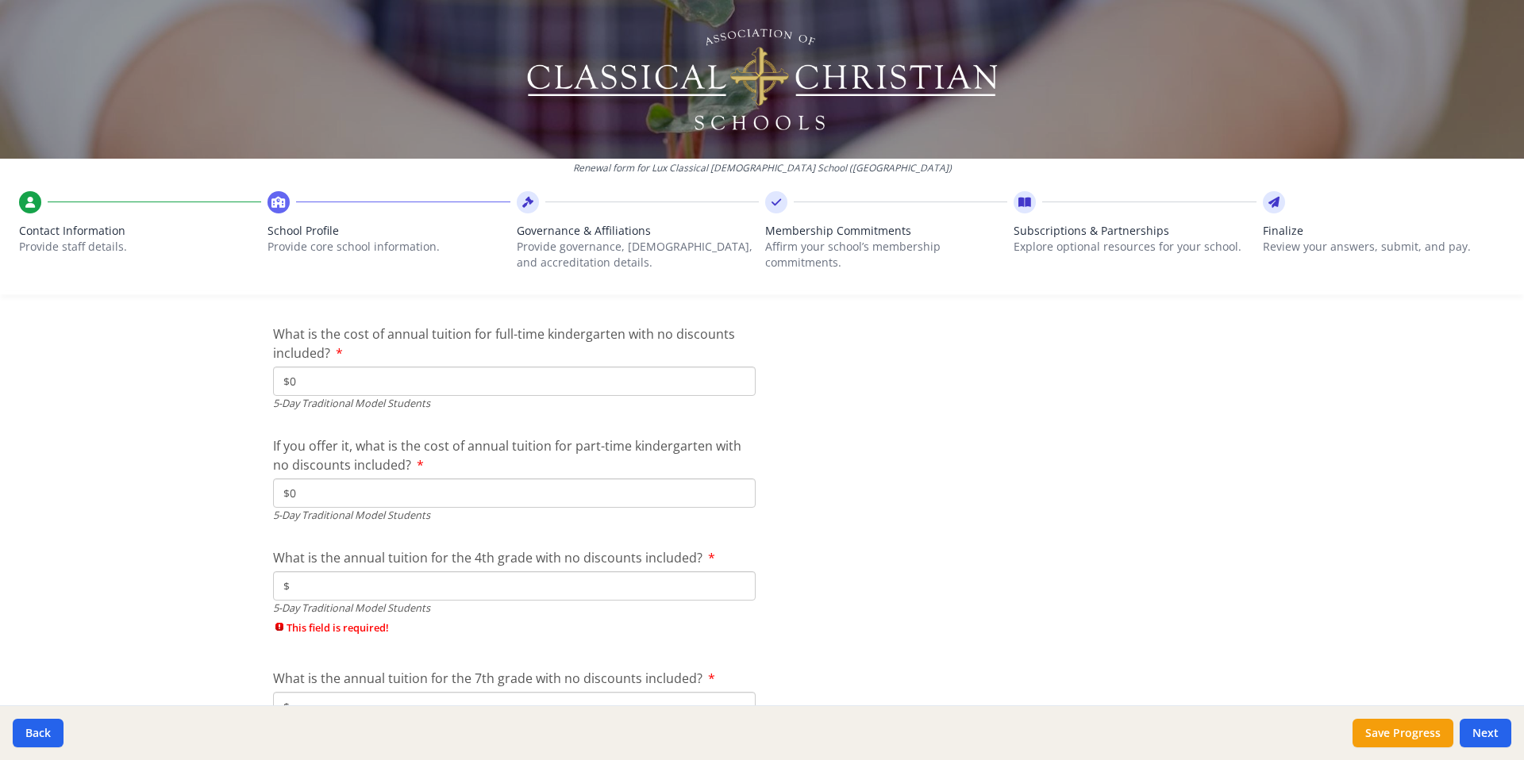
type input "$0"
click at [363, 590] on input "$" at bounding box center [514, 585] width 482 height 29
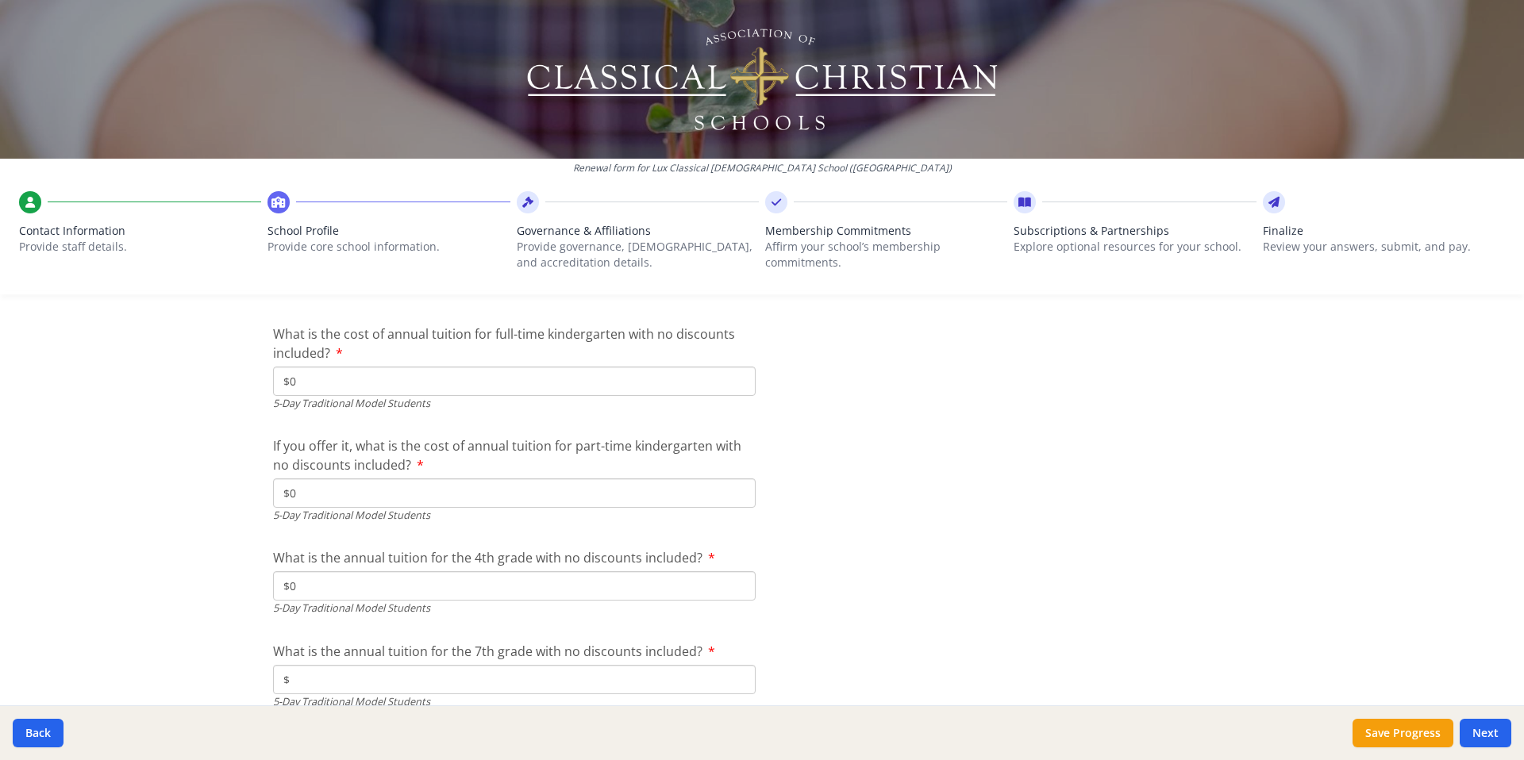
type input "$0"
click at [349, 676] on input "$" at bounding box center [514, 679] width 482 height 29
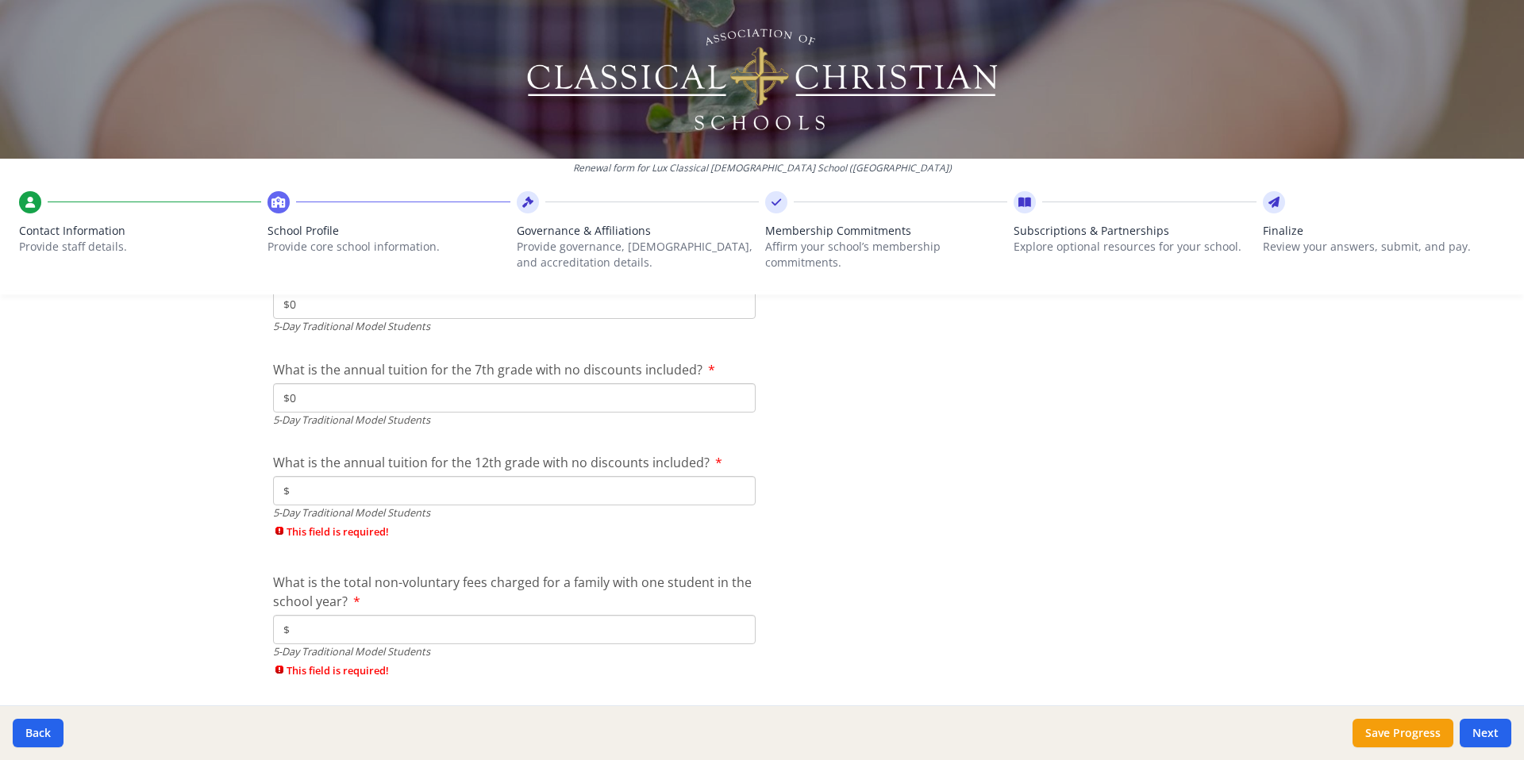
type input "$0"
click at [329, 491] on input "$" at bounding box center [514, 490] width 482 height 29
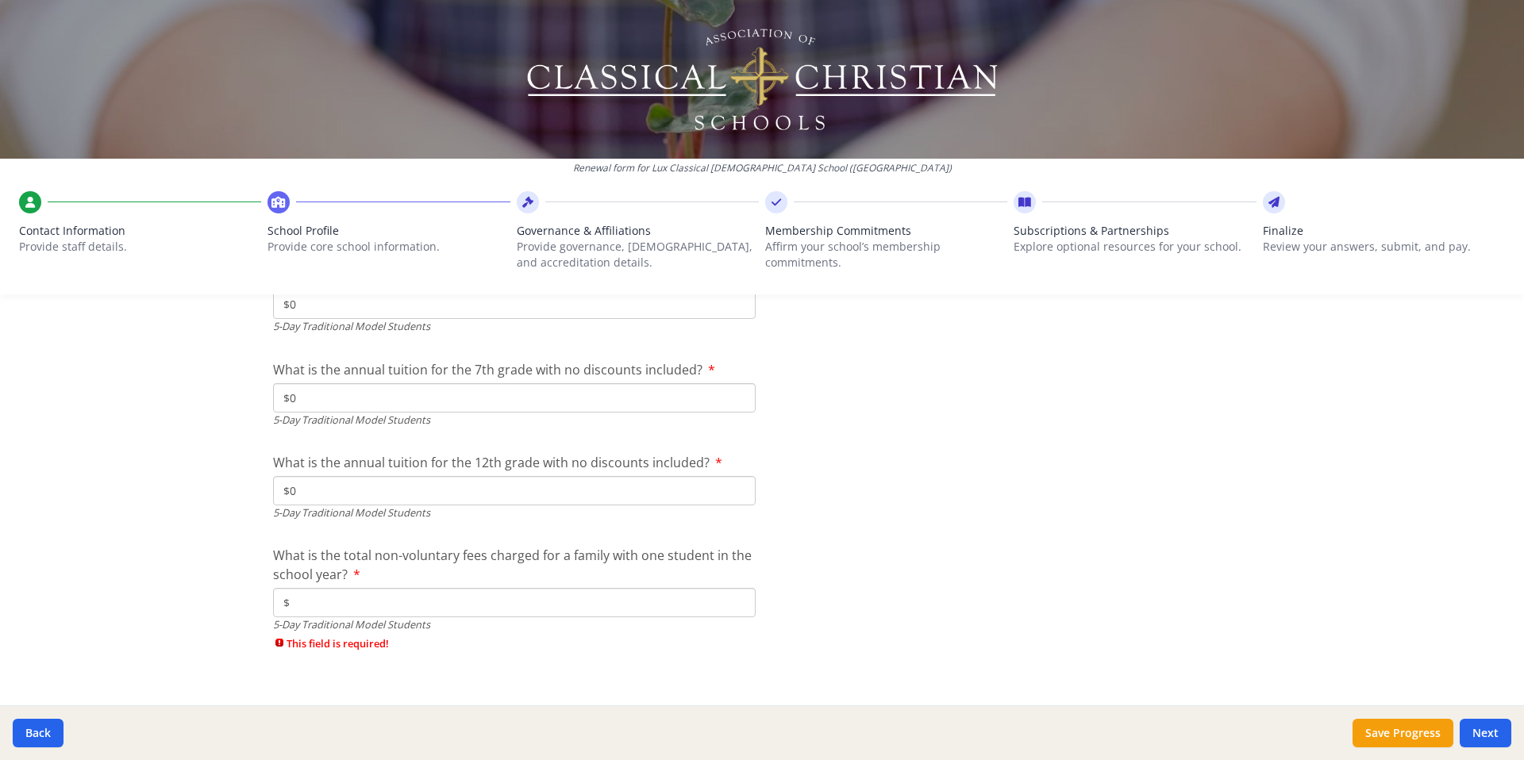
type input "$0"
click at [342, 612] on input "$" at bounding box center [514, 602] width 482 height 29
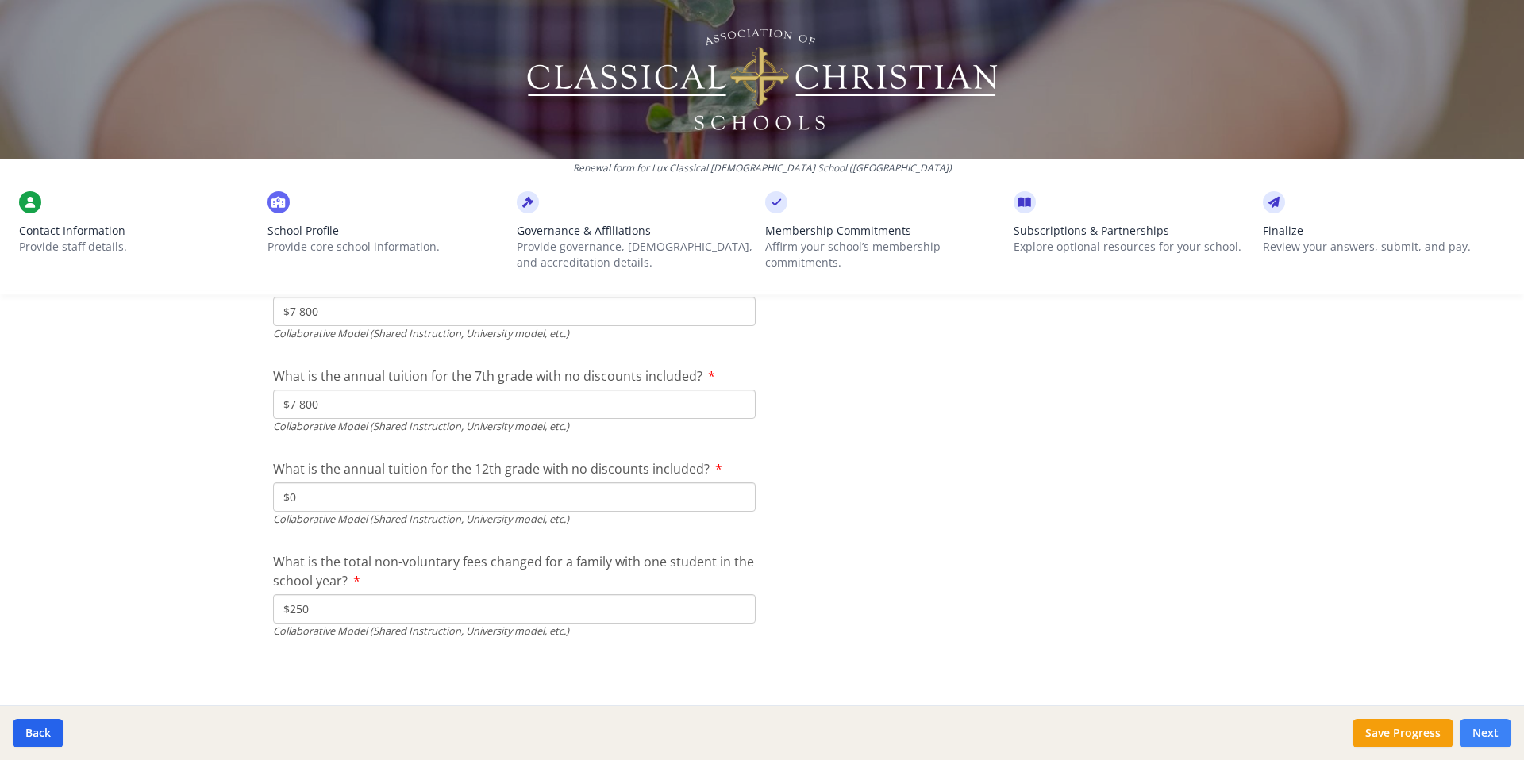
type input "$0"
click at [1477, 737] on button "Next" at bounding box center [1485, 733] width 52 height 29
click at [1487, 729] on button "Next" at bounding box center [1485, 733] width 52 height 29
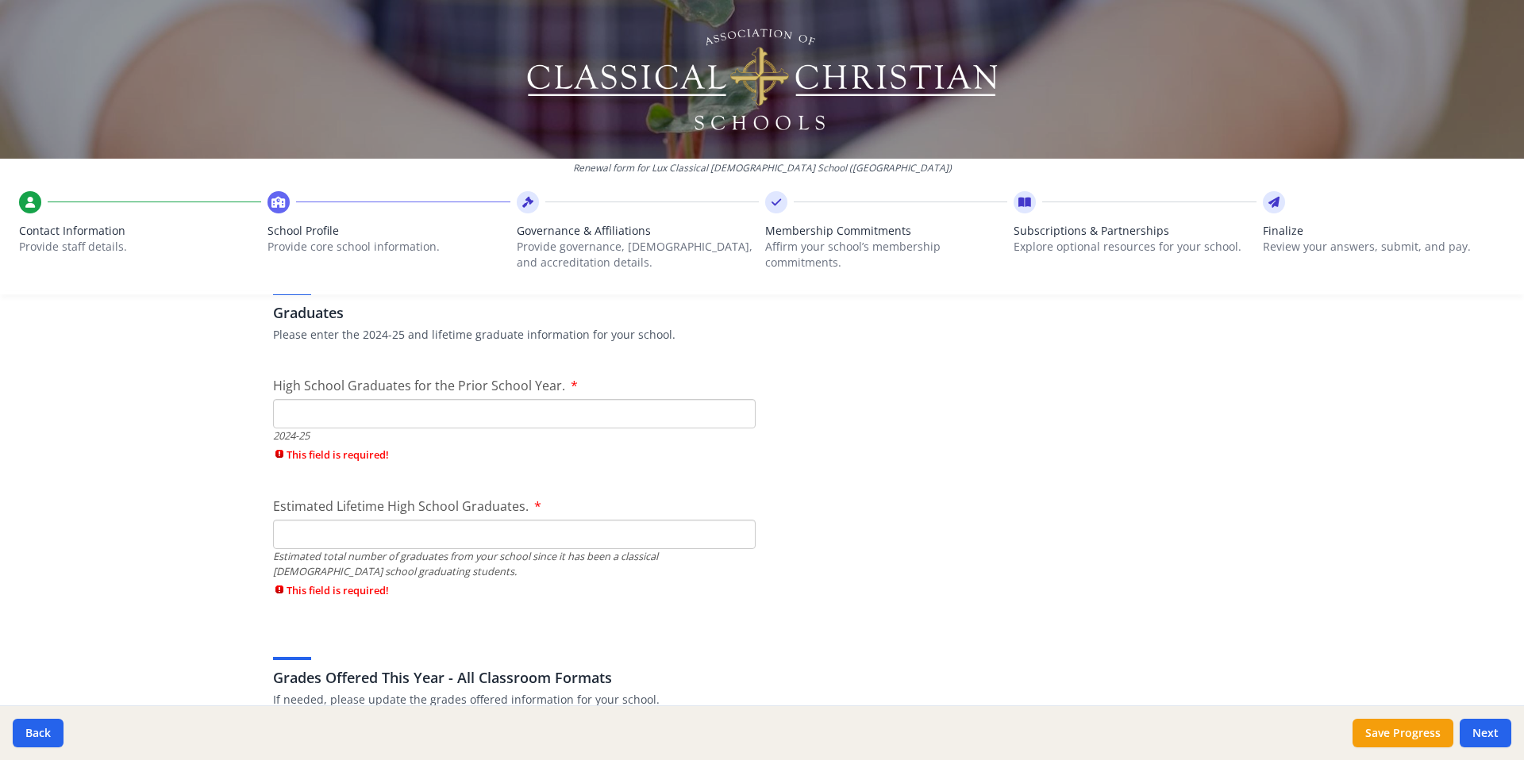
click at [434, 421] on input "High School Graduates for the Prior School Year." at bounding box center [514, 413] width 482 height 29
type input "0"
click at [366, 535] on div "Estimated Lifetime High School Graduates. Estimated total number of graduates f…" at bounding box center [514, 552] width 482 height 110
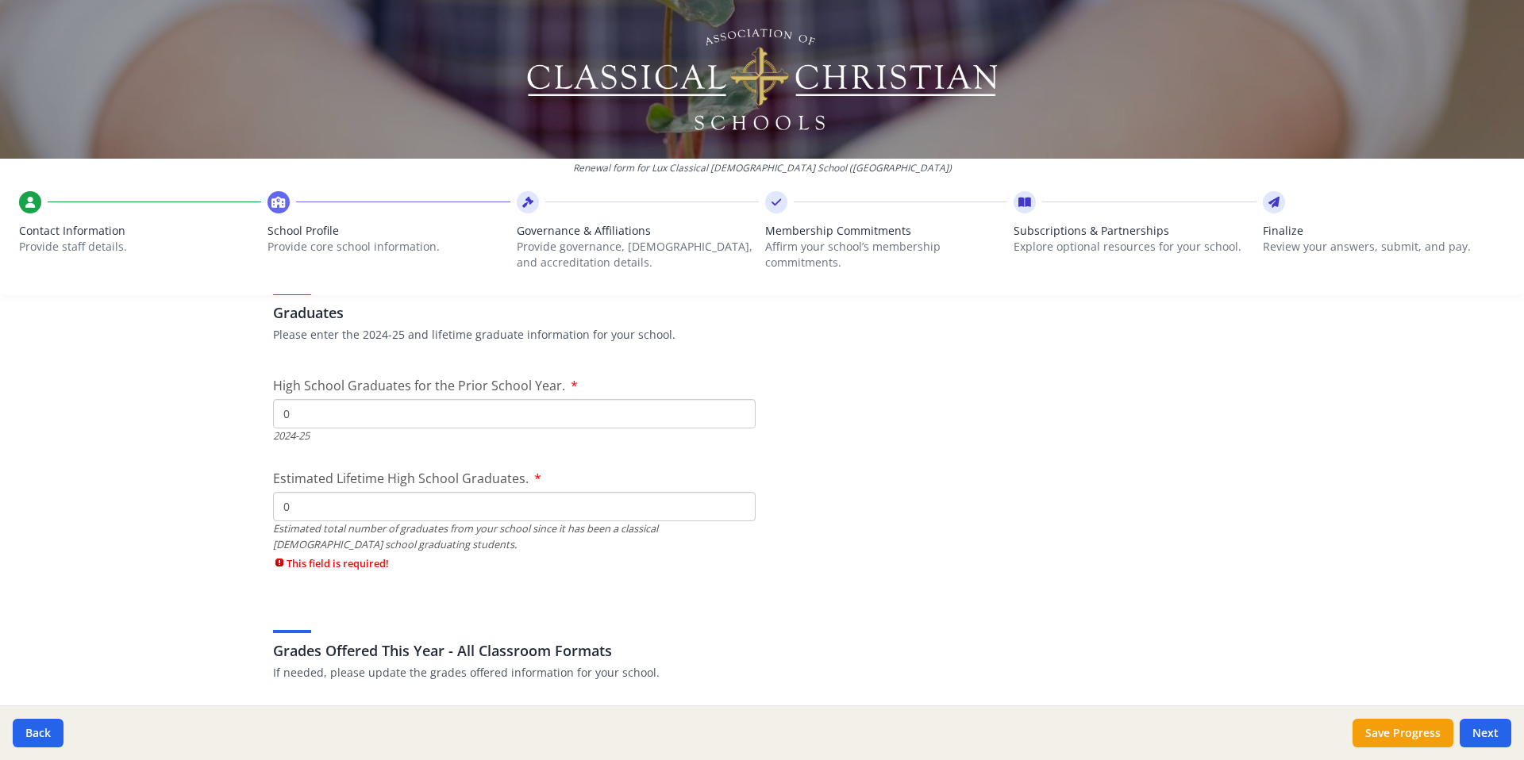
type input "0"
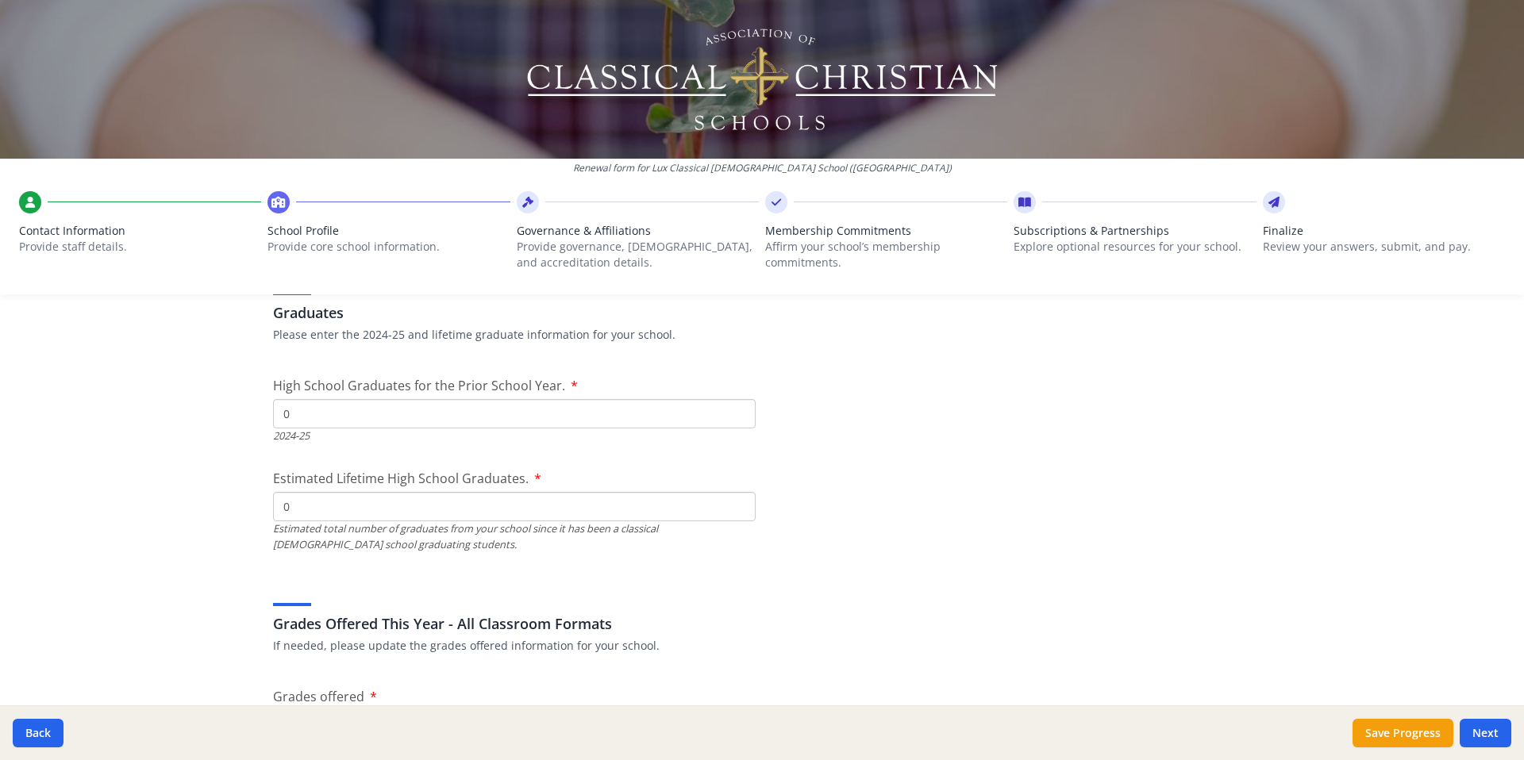
click at [856, 651] on div "Grades Offered This Year - All Classroom Formats If needed, please update the g…" at bounding box center [762, 616] width 978 height 76
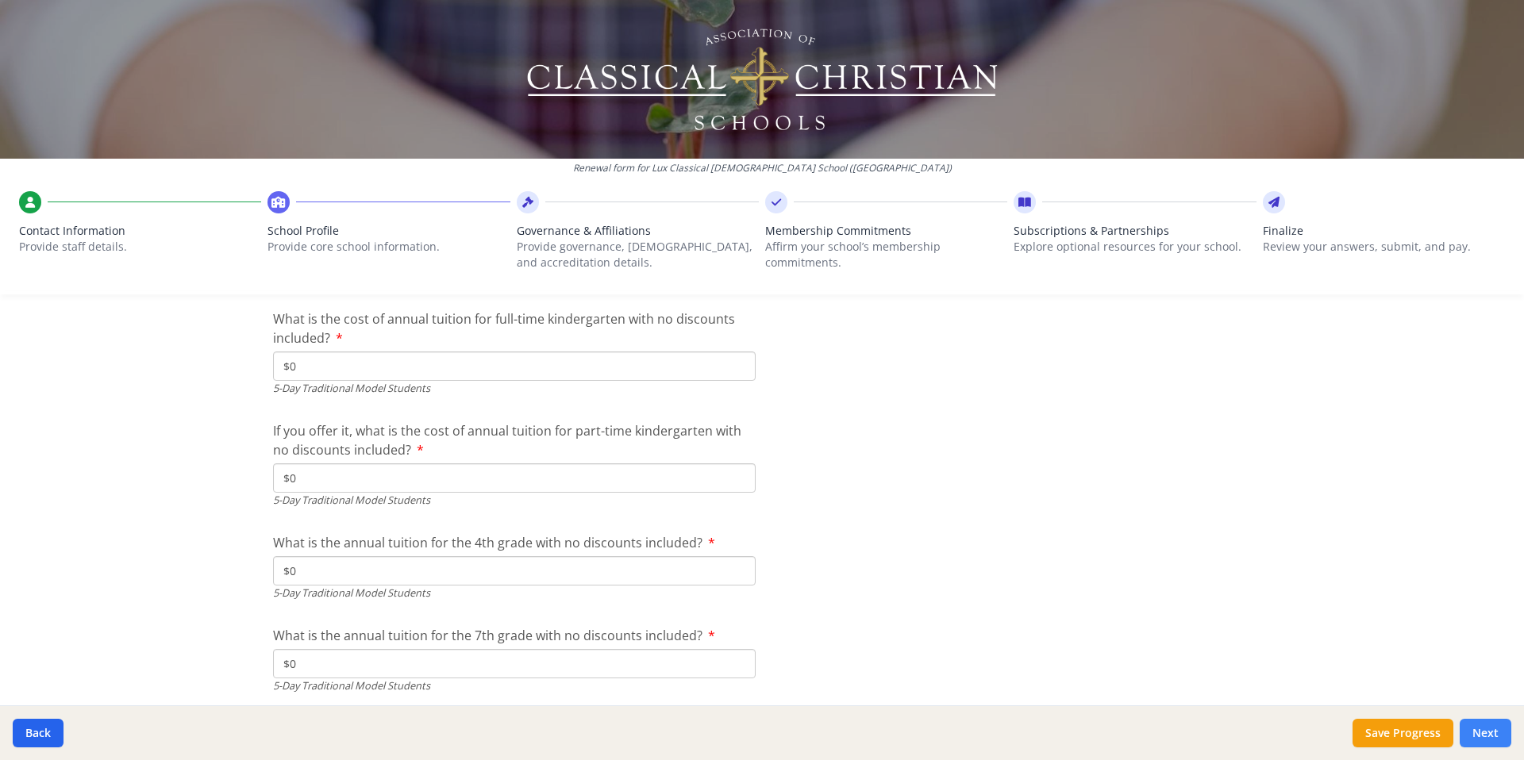
click at [1478, 730] on button "Next" at bounding box center [1485, 733] width 52 height 29
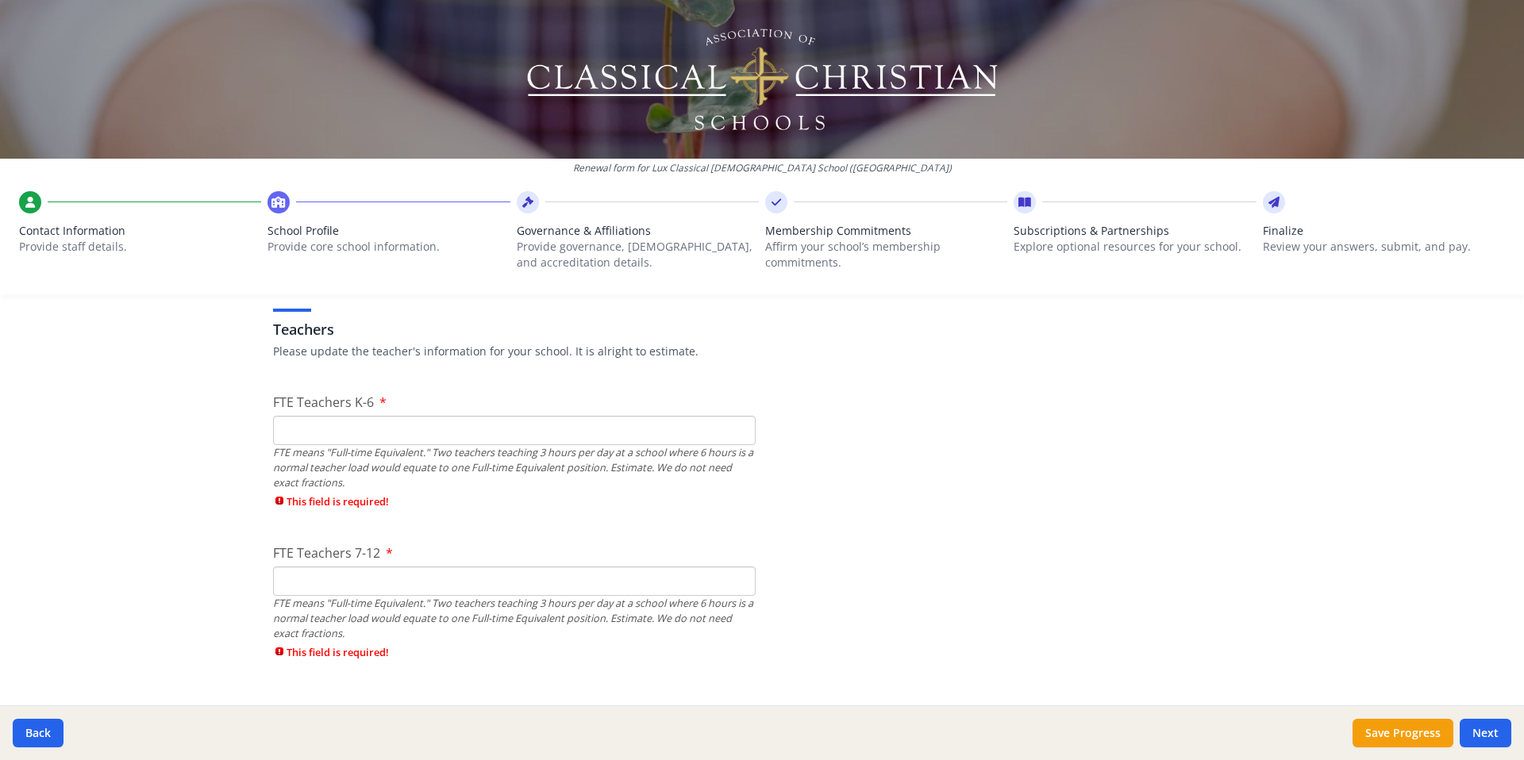
click at [398, 442] on input "FTE Teachers K-6" at bounding box center [514, 430] width 482 height 29
type input "0"
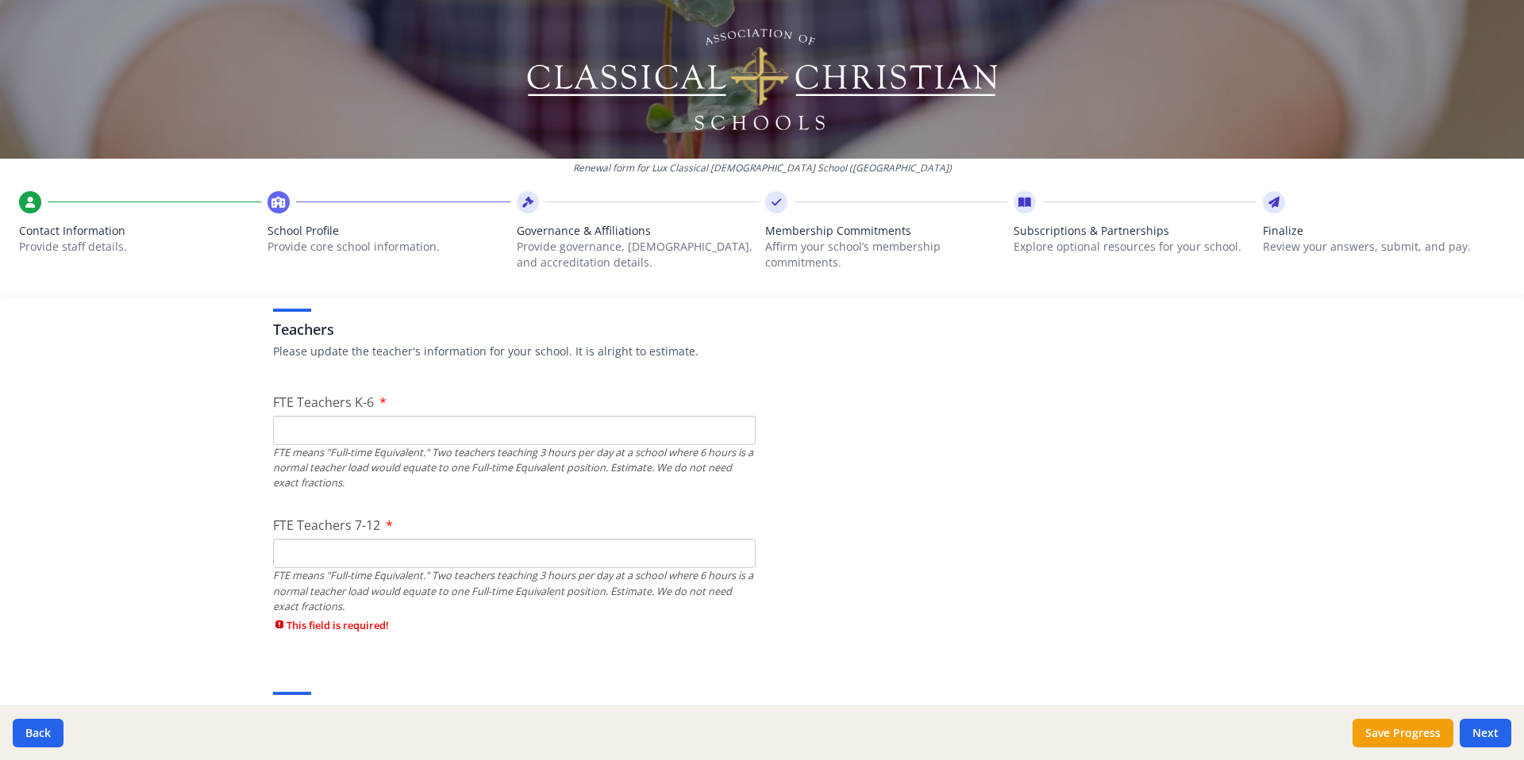
click at [293, 559] on div "FTE Teachers 7-12 FTE means "Full-time Equivalent." Two teachers teaching 3 hou…" at bounding box center [514, 578] width 482 height 125
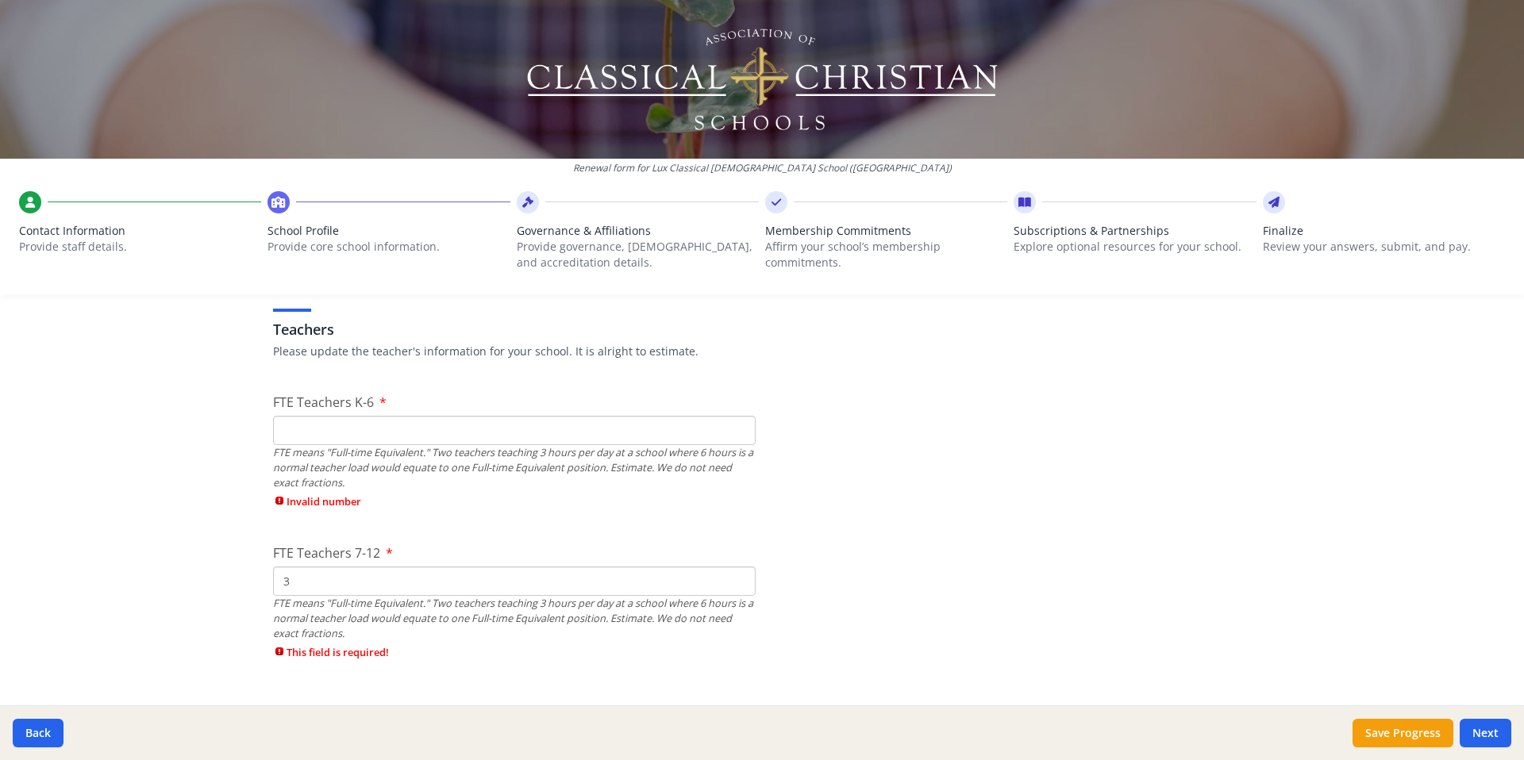
type input "3"
click at [296, 428] on input "FTE Teachers K-6" at bounding box center [514, 430] width 482 height 29
type input "5"
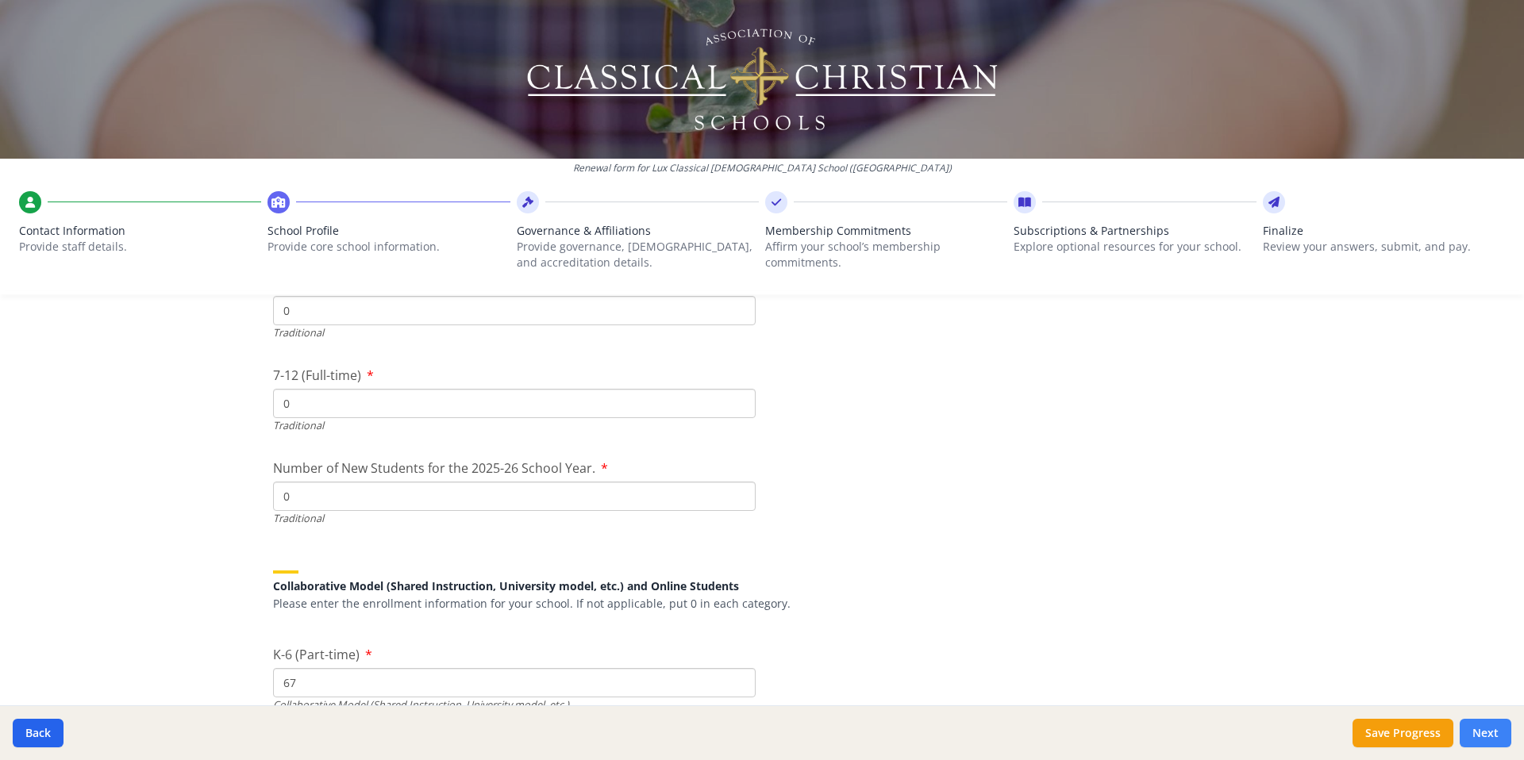
type input "6"
click at [1481, 736] on button "Next" at bounding box center [1485, 733] width 52 height 29
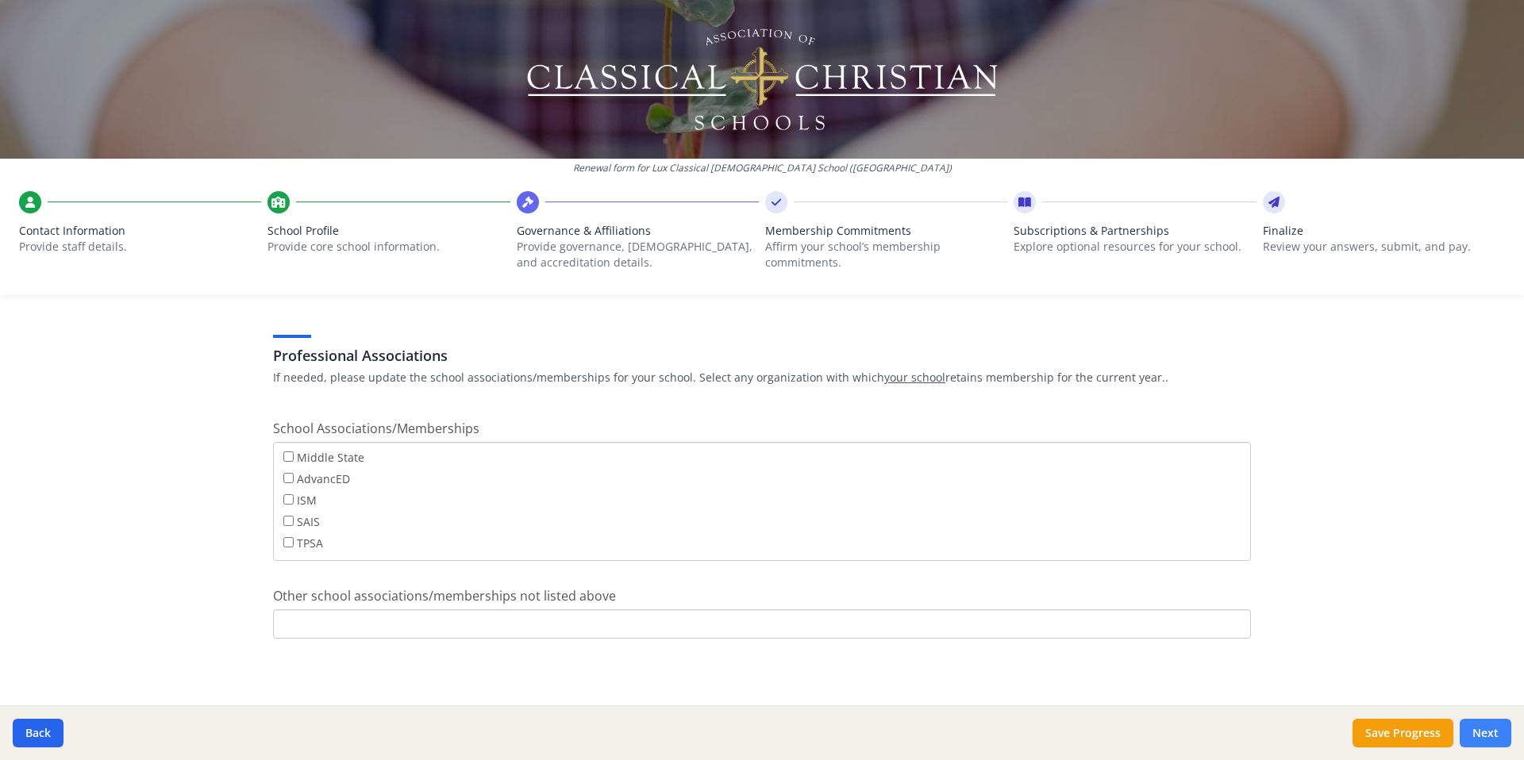
click at [1487, 728] on button "Next" at bounding box center [1485, 733] width 52 height 29
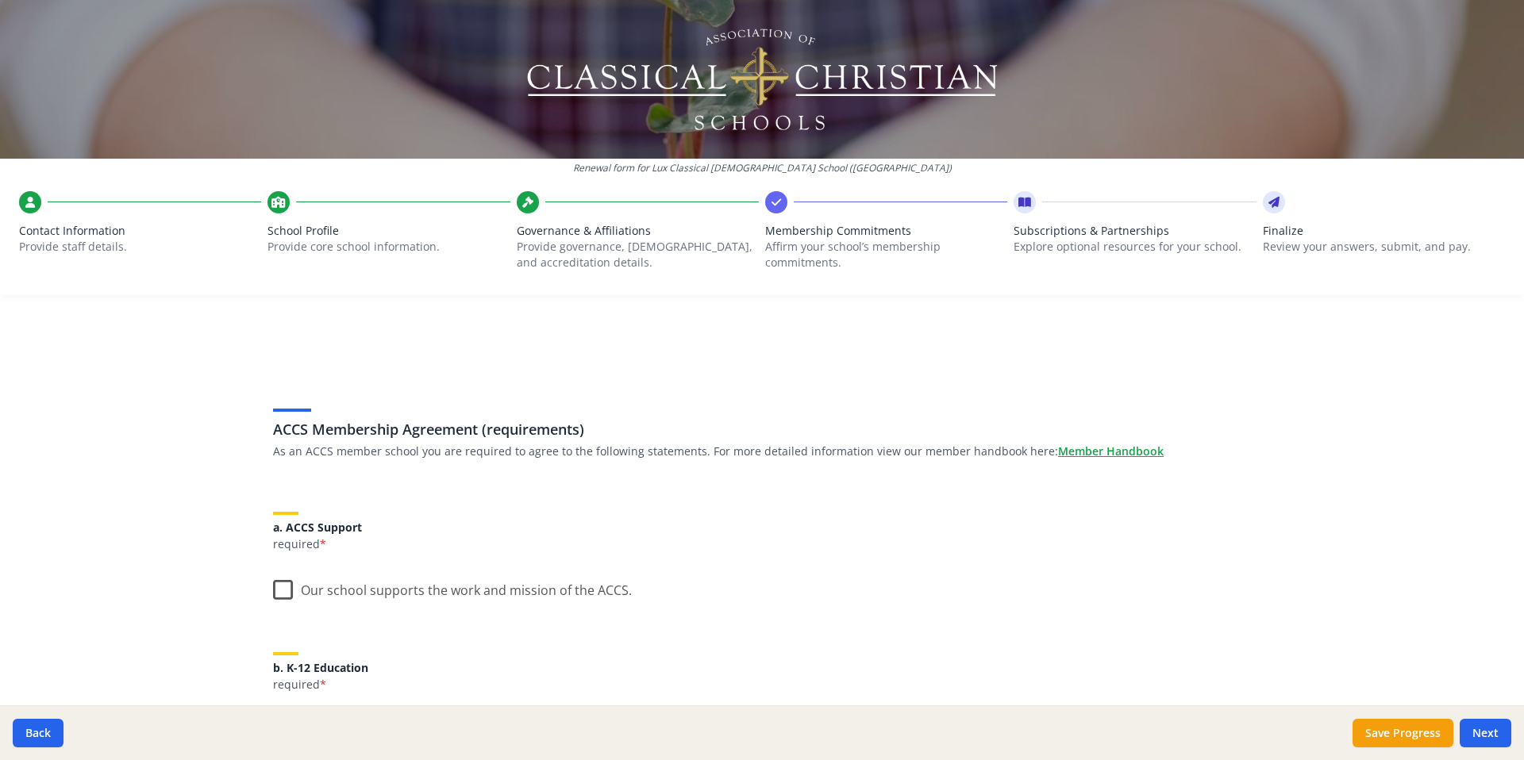
click at [288, 589] on label "Our school supports the work and mission of the ACCS." at bounding box center [452, 587] width 359 height 34
click at [0, 0] on input "Our school supports the work and mission of the ACCS." at bounding box center [0, 0] width 0 height 0
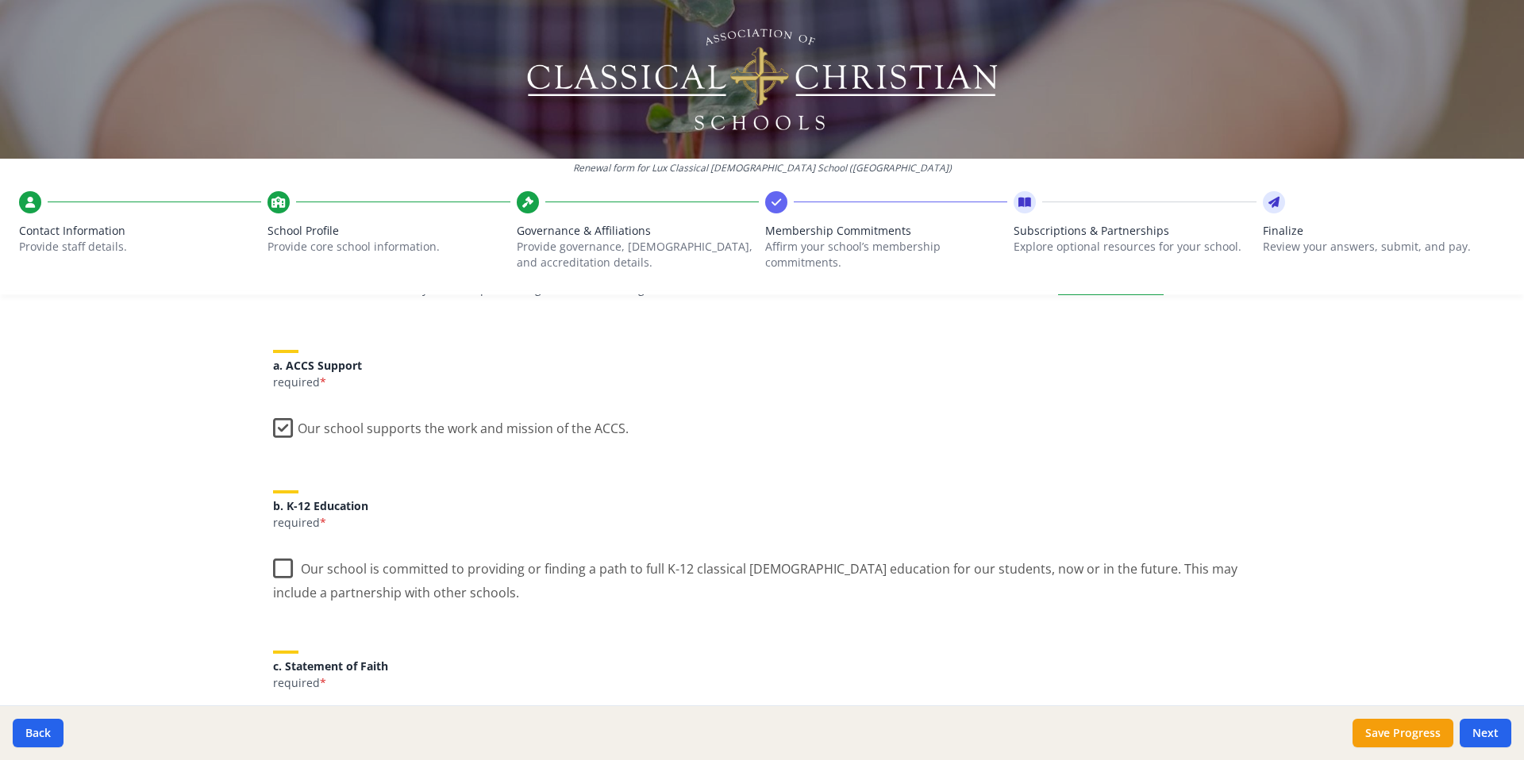
click at [284, 571] on label "Our school is committed to providing or finding a path to full K-12 classical […" at bounding box center [762, 574] width 978 height 53
click at [0, 0] on input "Our school is committed to providing or finding a path to full K-12 classical […" at bounding box center [0, 0] width 0 height 0
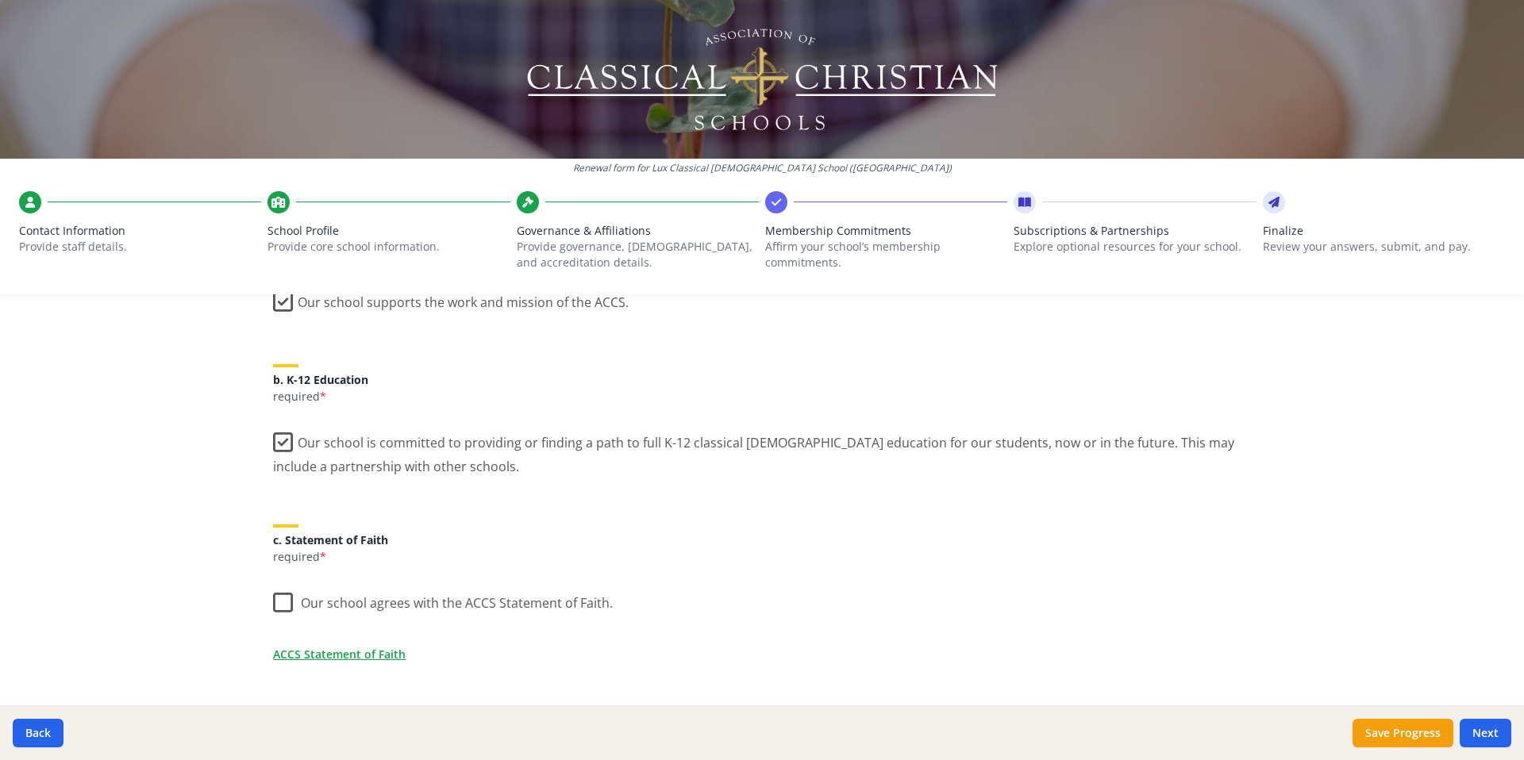
click at [282, 603] on label "Our school agrees with the ACCS Statement of Faith." at bounding box center [443, 599] width 340 height 34
click at [0, 0] on input "Our school agrees with the ACCS Statement of Faith." at bounding box center [0, 0] width 0 height 0
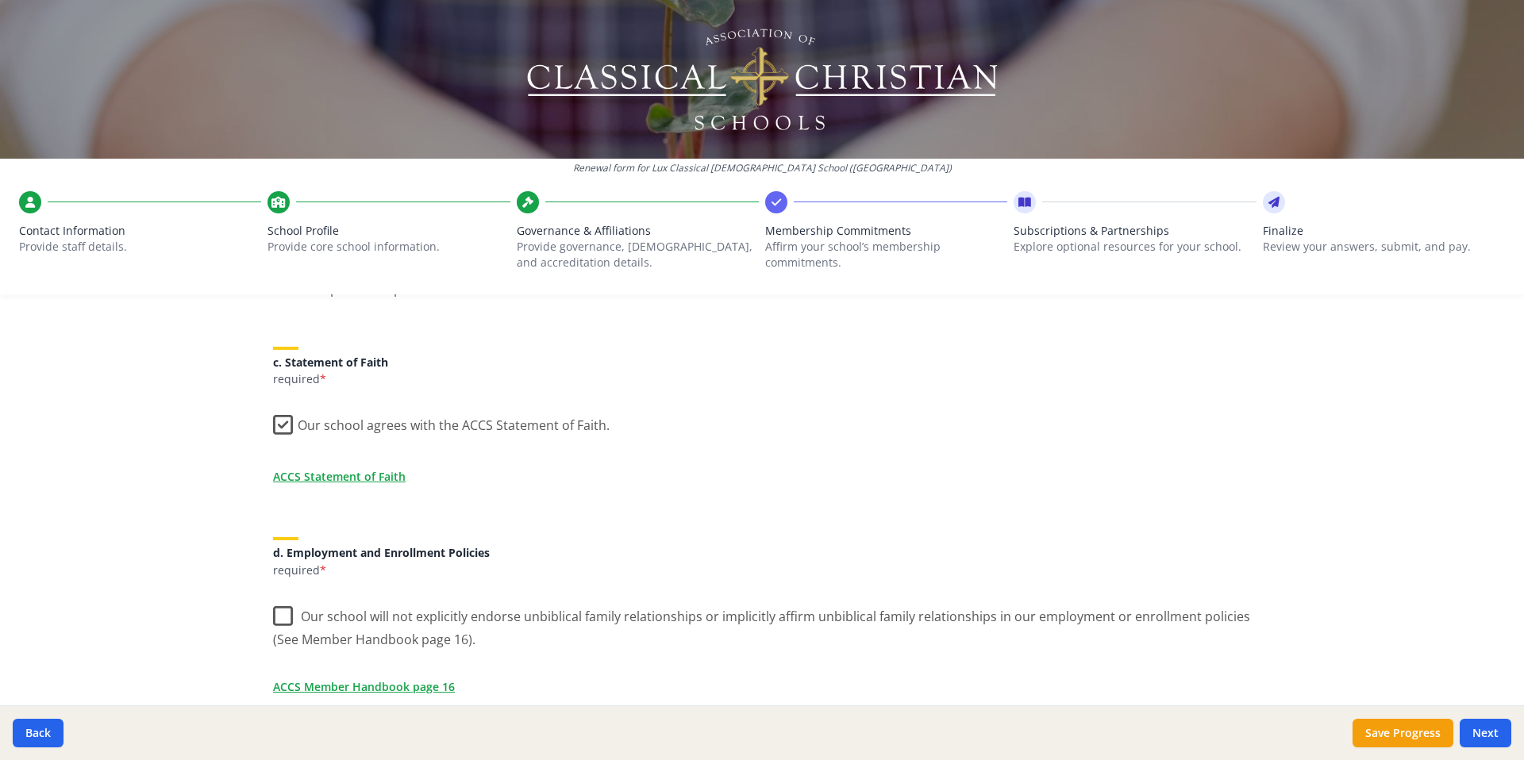
click at [282, 617] on label "Our school will not explicitly endorse unbiblical family relationships or impli…" at bounding box center [762, 622] width 978 height 53
click at [0, 0] on input "Our school will not explicitly endorse unbiblical family relationships or impli…" at bounding box center [0, 0] width 0 height 0
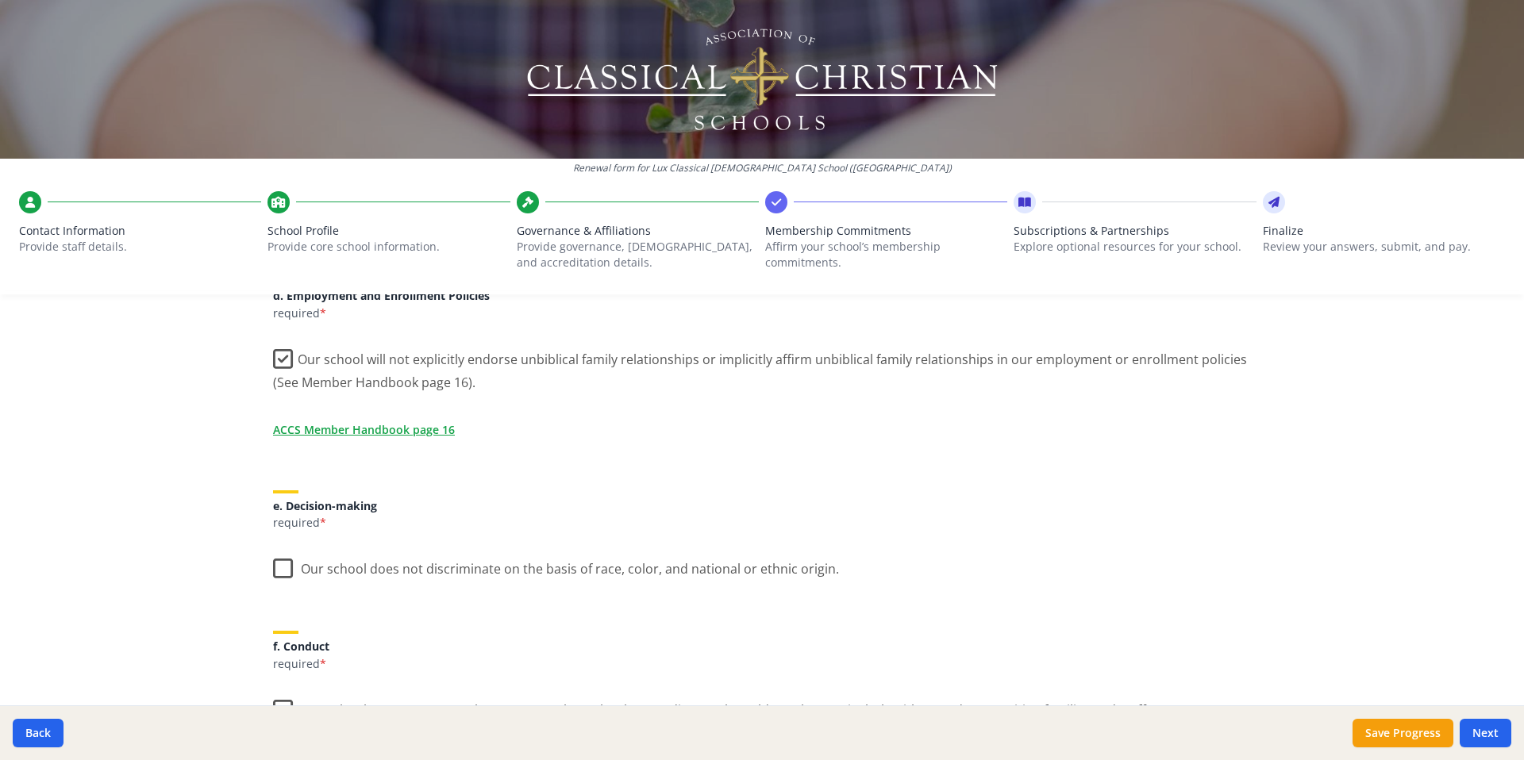
click at [286, 569] on label "Our school does not discriminate on the basis of race, color, and national or e…" at bounding box center [556, 565] width 566 height 34
click at [0, 0] on input "Our school does not discriminate on the basis of race, color, and national or e…" at bounding box center [0, 0] width 0 height 0
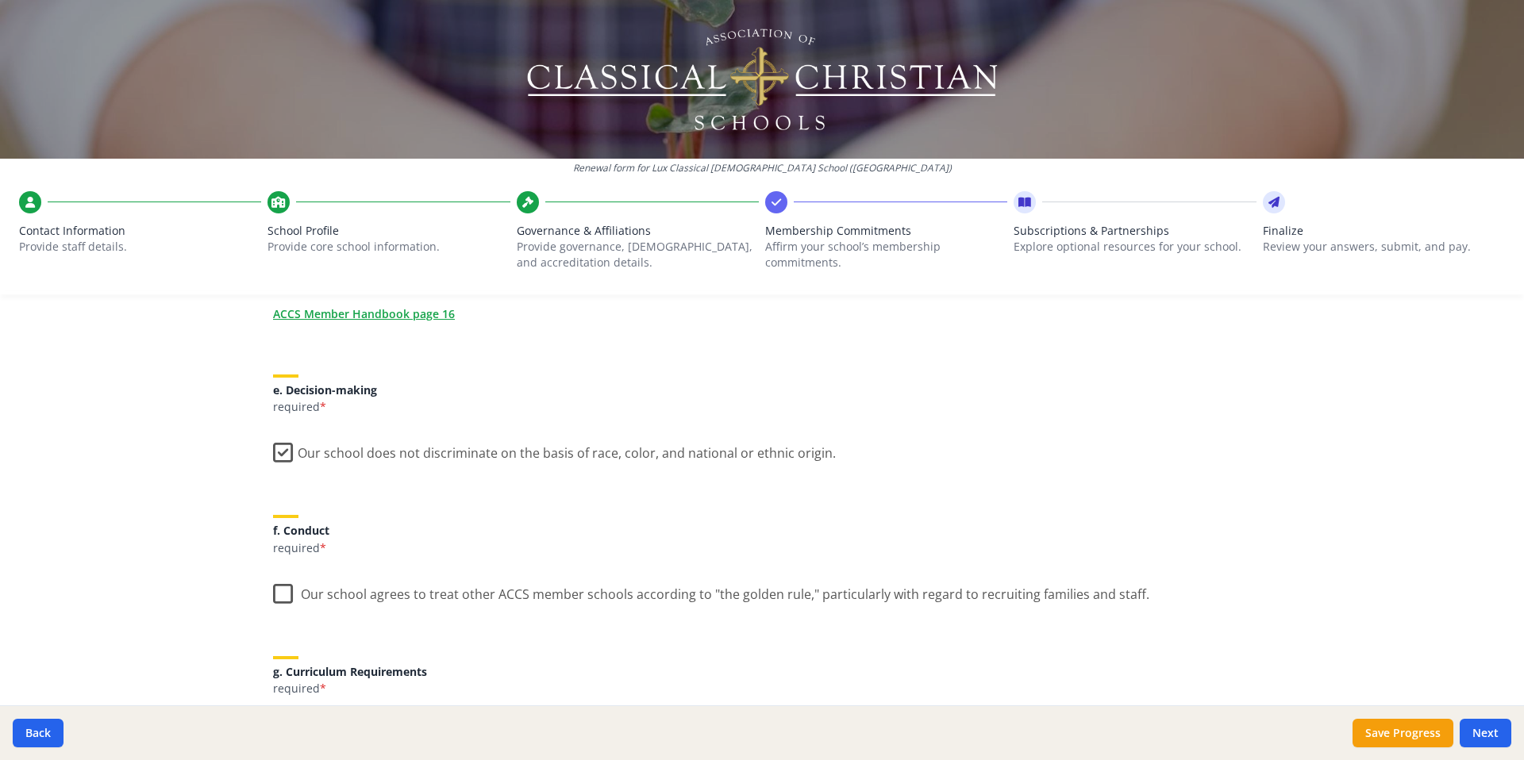
click at [281, 594] on label "Our school agrees to treat other ACCS member schools according to "the golden r…" at bounding box center [711, 591] width 876 height 34
click at [0, 0] on input "Our school agrees to treat other ACCS member schools according to "the golden r…" at bounding box center [0, 0] width 0 height 0
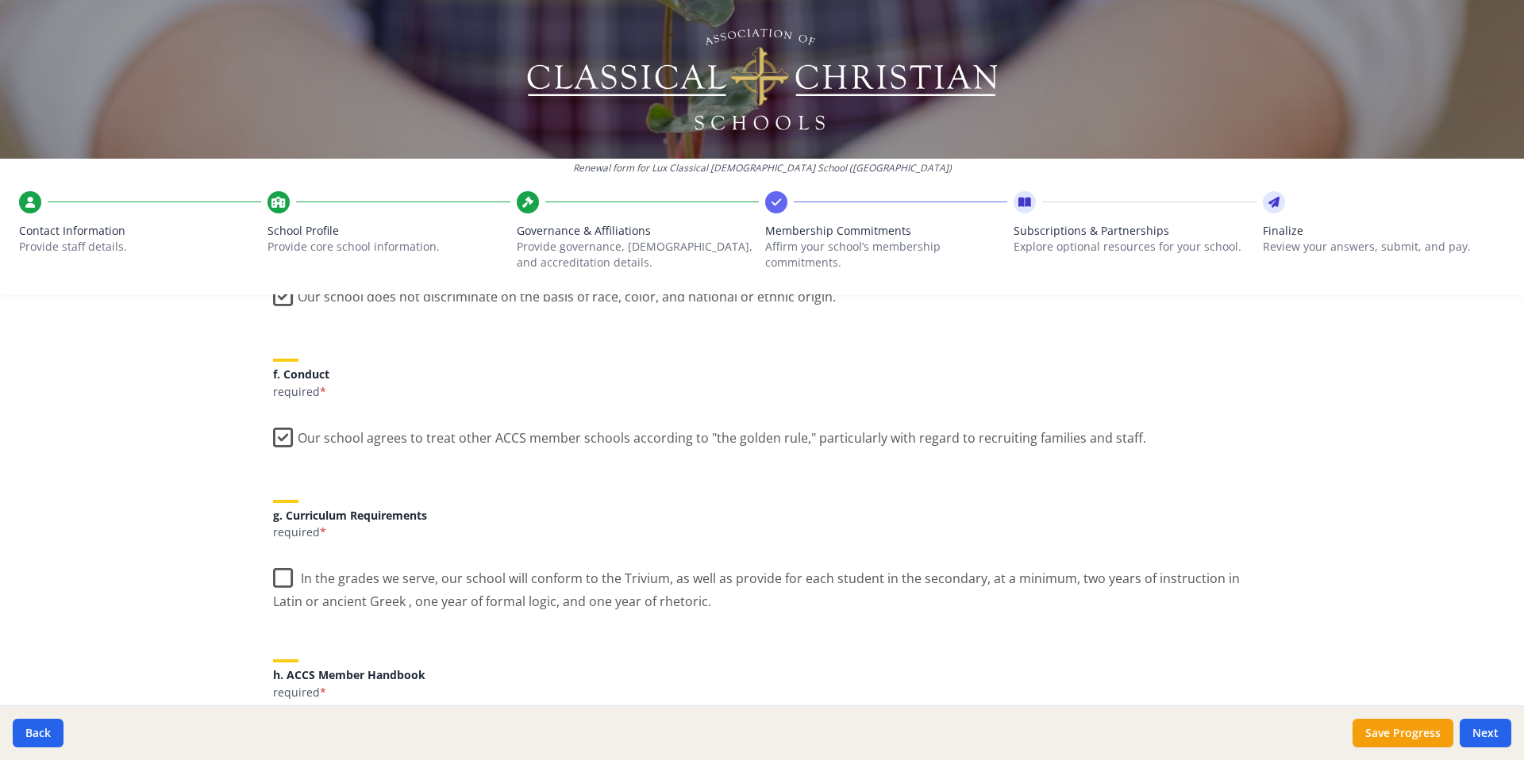
click at [282, 580] on label "In the grades we serve, our school will conform to the Trivium, as well as prov…" at bounding box center [762, 584] width 978 height 53
click at [0, 0] on input "In the grades we serve, our school will conform to the Trivium, as well as prov…" at bounding box center [0, 0] width 0 height 0
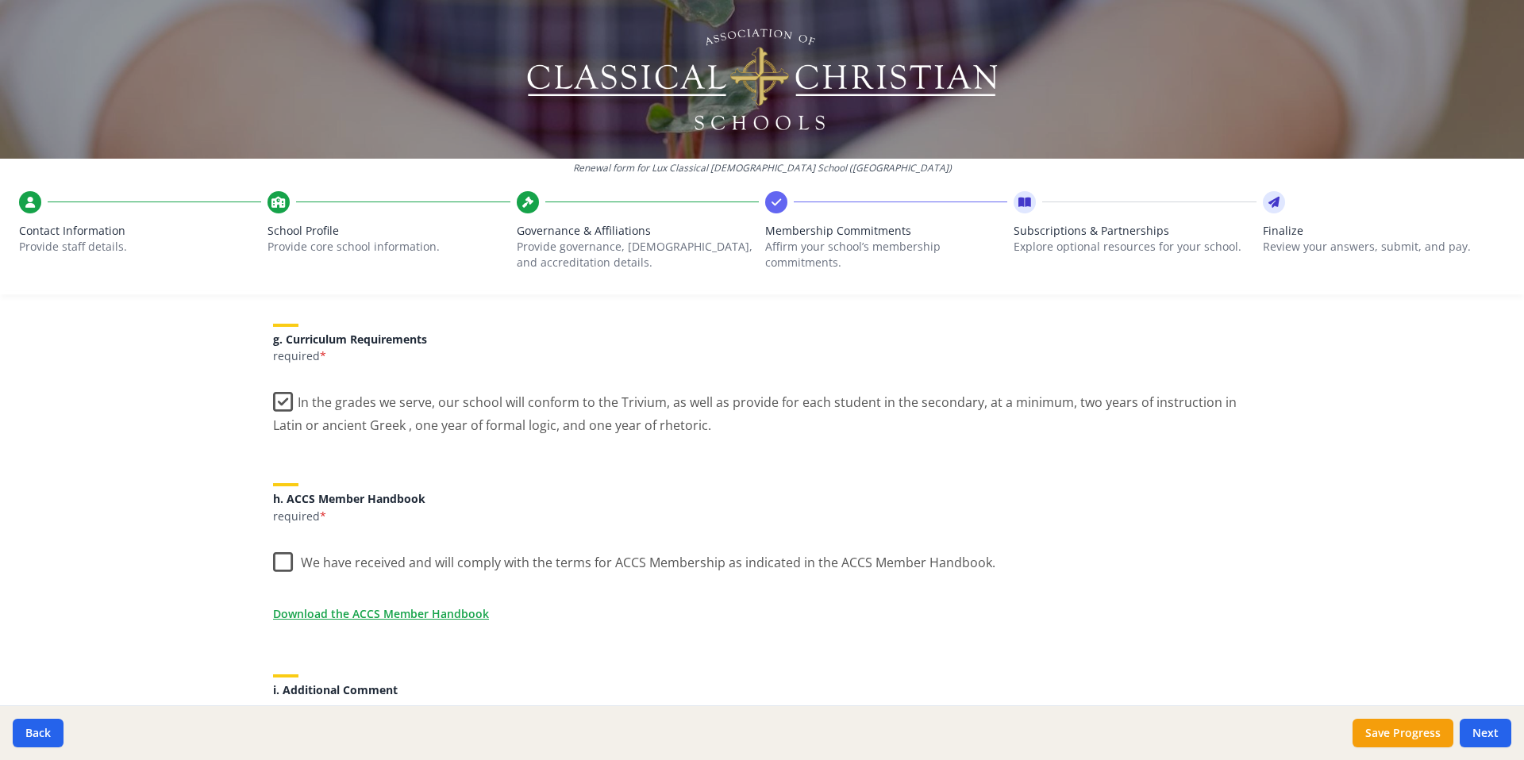
click at [280, 564] on label "We have received and will comply with the terms for ACCS Membership as indicate…" at bounding box center [634, 559] width 722 height 34
click at [0, 0] on input "We have received and will comply with the terms for ACCS Membership as indicate…" at bounding box center [0, 0] width 0 height 0
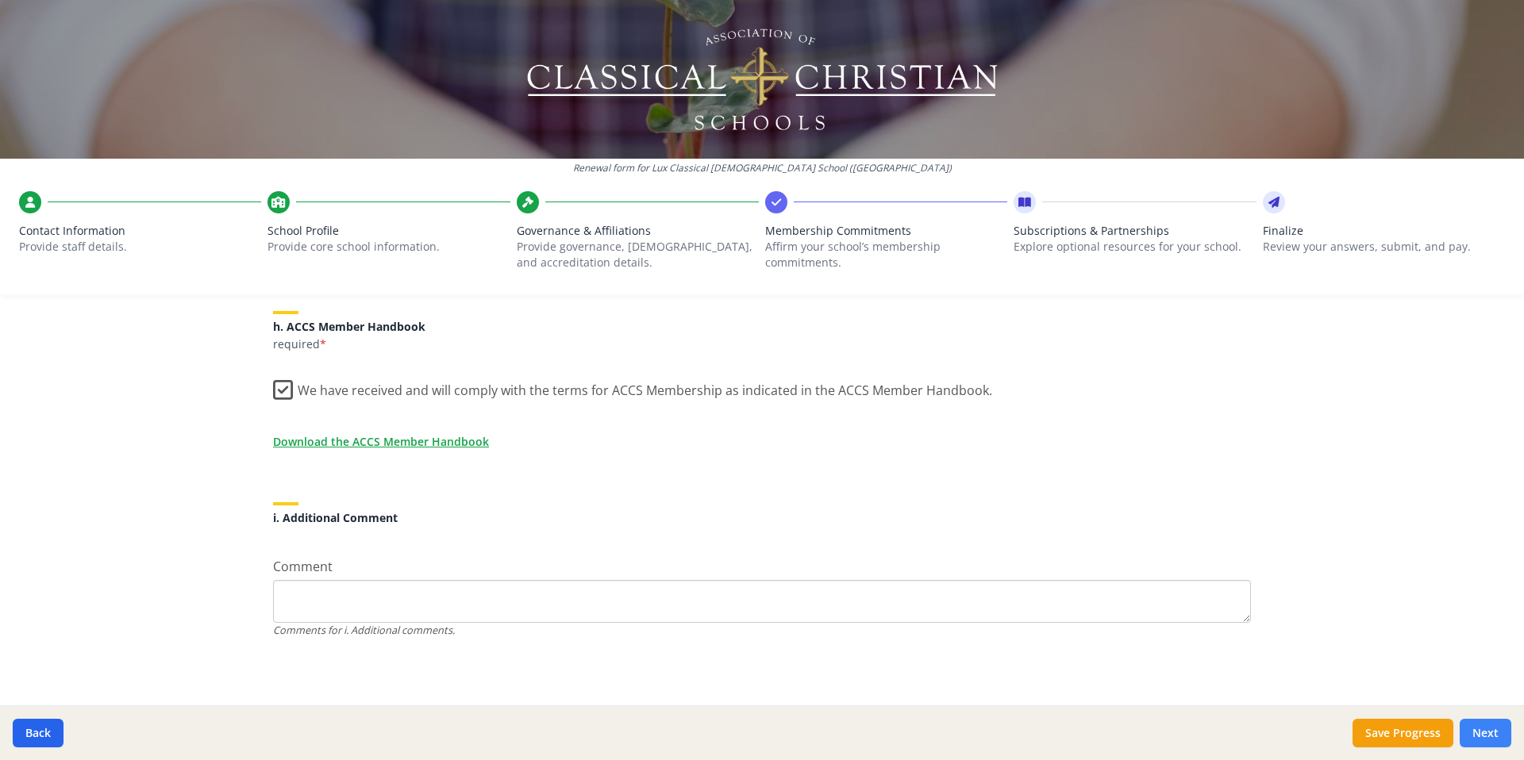
click at [1481, 725] on button "Next" at bounding box center [1485, 733] width 52 height 29
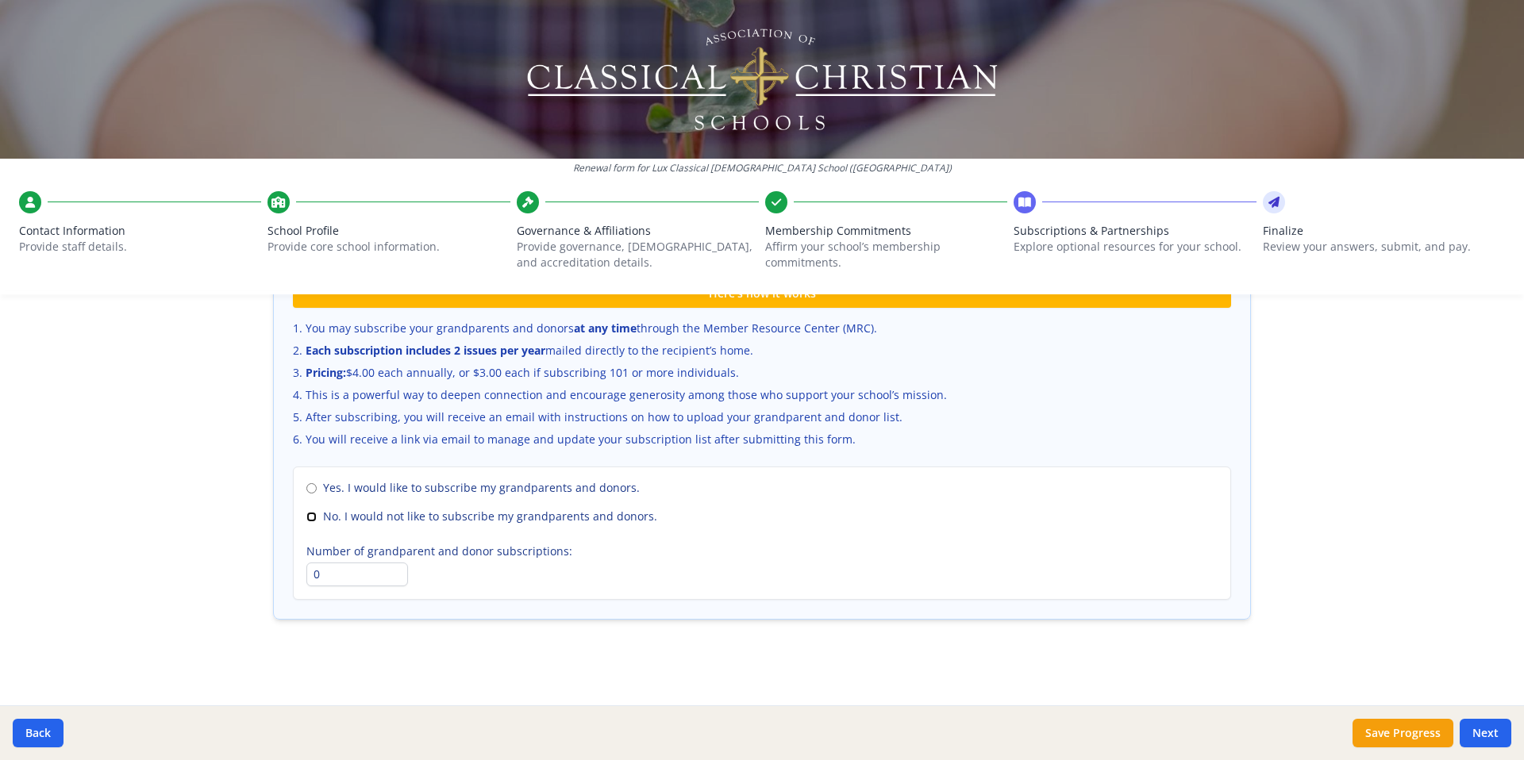
click at [306, 514] on input "No. I would not like to subscribe my grandparents and donors." at bounding box center [311, 517] width 10 height 10
radio input "true"
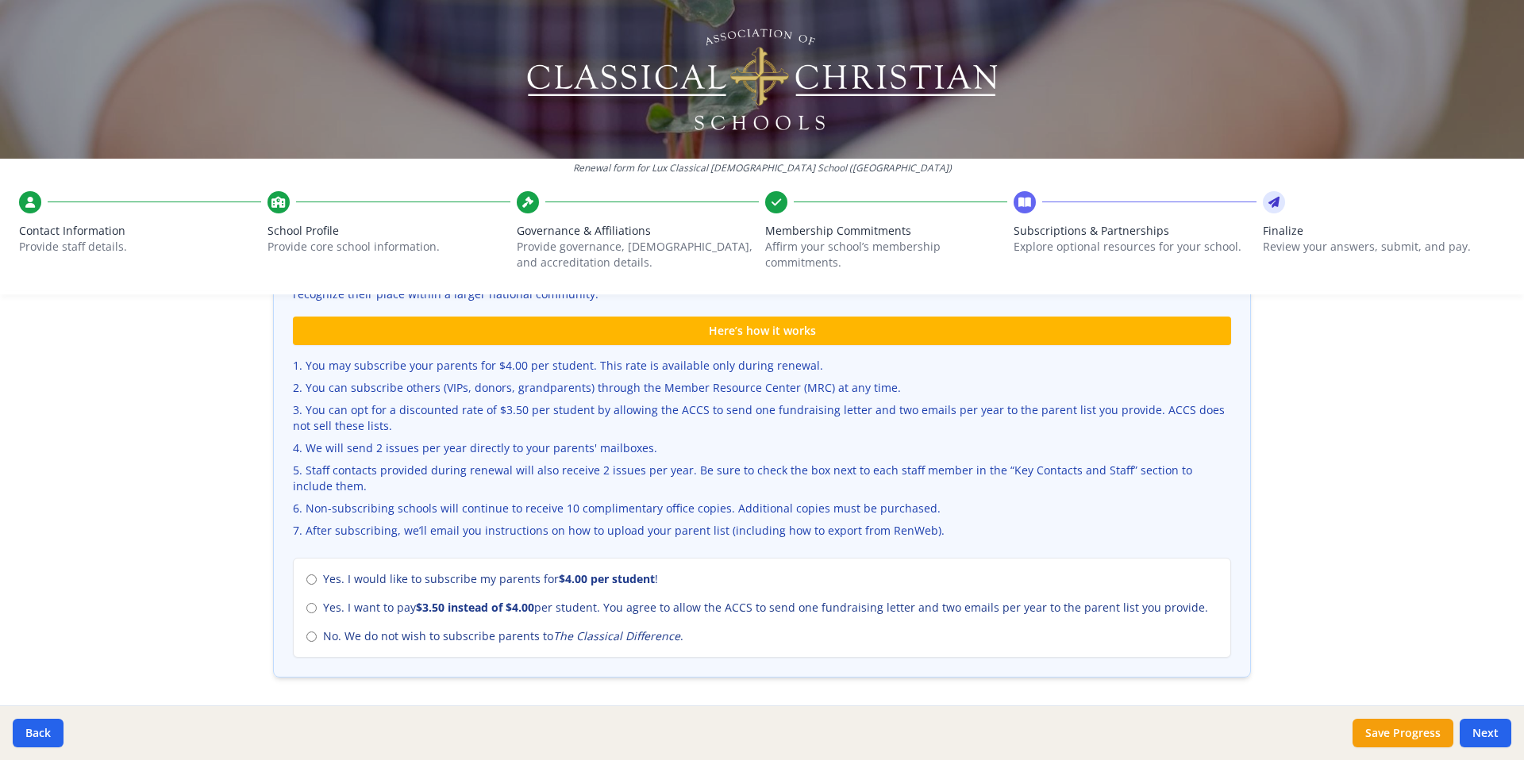
scroll to position [488, 0]
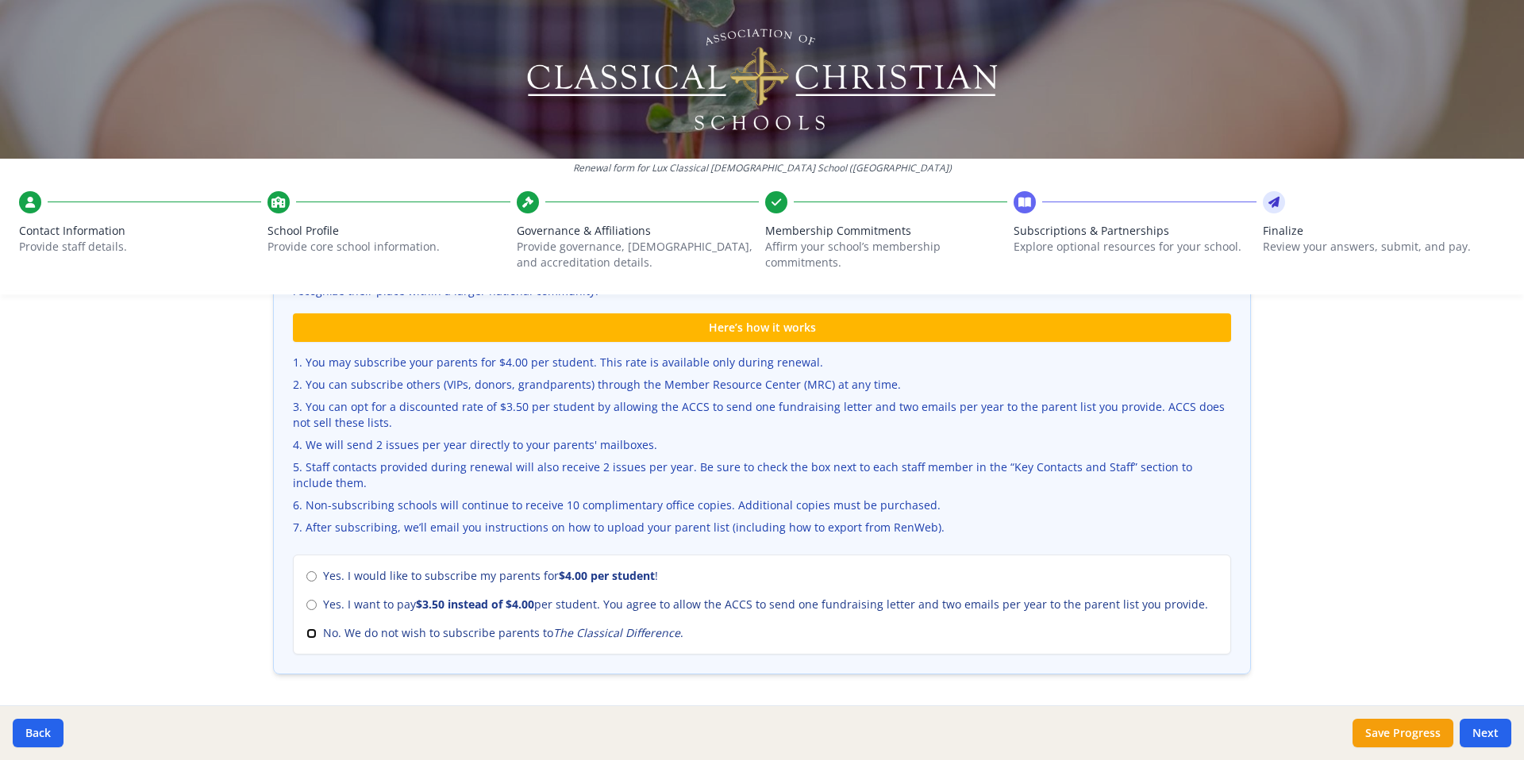
click at [312, 632] on input "No. We do not wish to subscribe parents to The Classical Difference ." at bounding box center [311, 633] width 10 height 10
radio input "true"
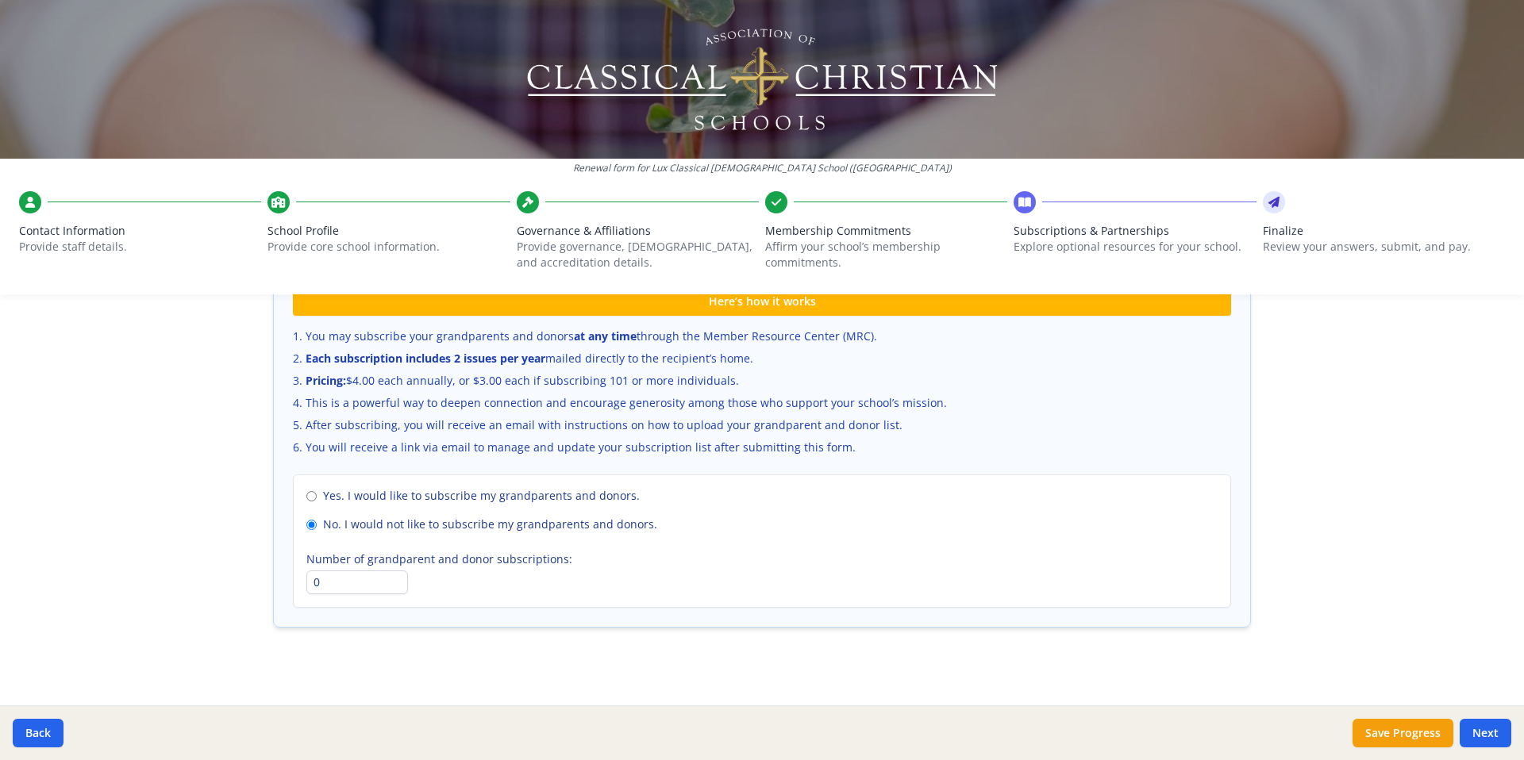
scroll to position [1054, 0]
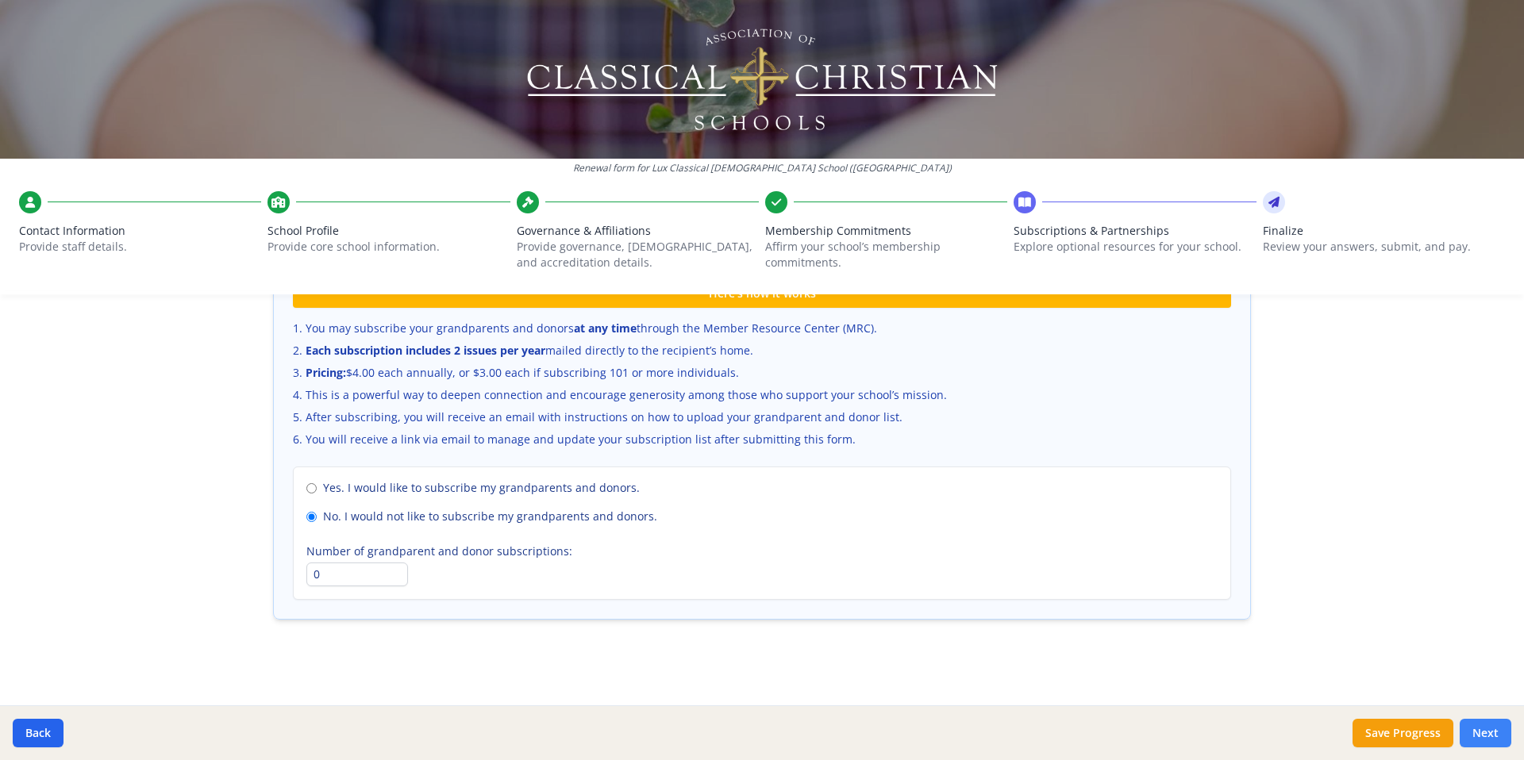
click at [1493, 732] on button "Next" at bounding box center [1485, 733] width 52 height 29
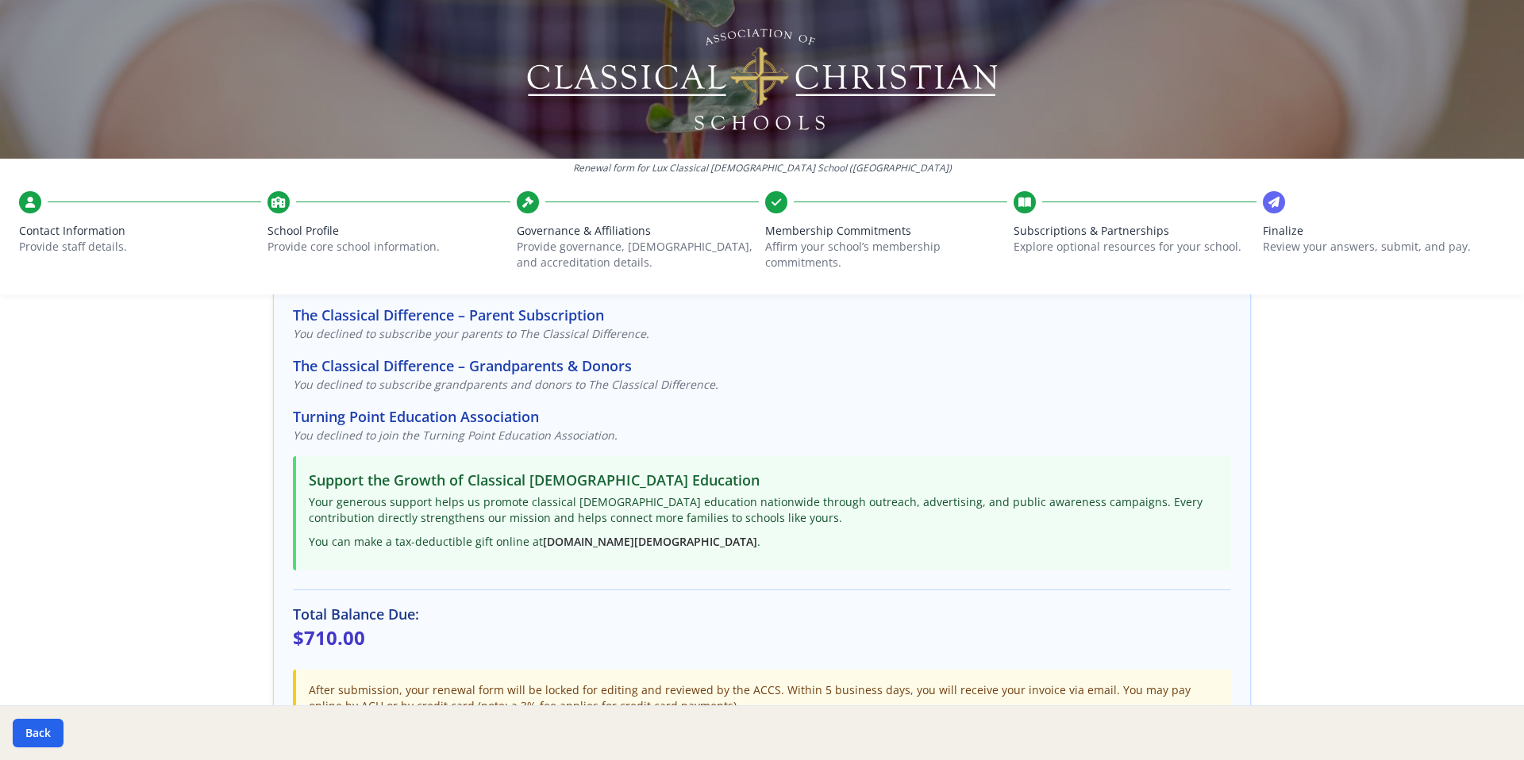
scroll to position [383, 0]
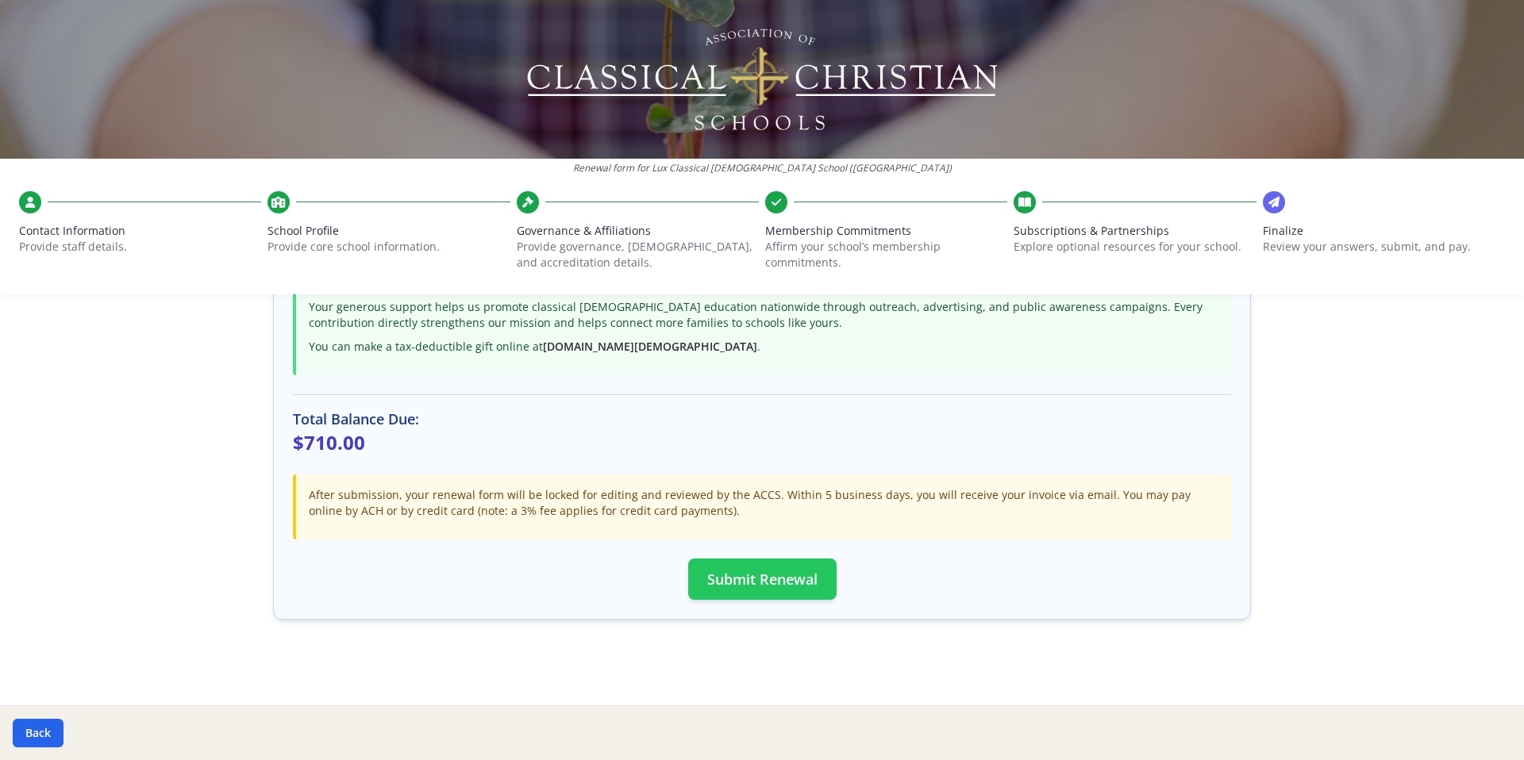
click at [774, 589] on button "Submit Renewal" at bounding box center [762, 579] width 148 height 41
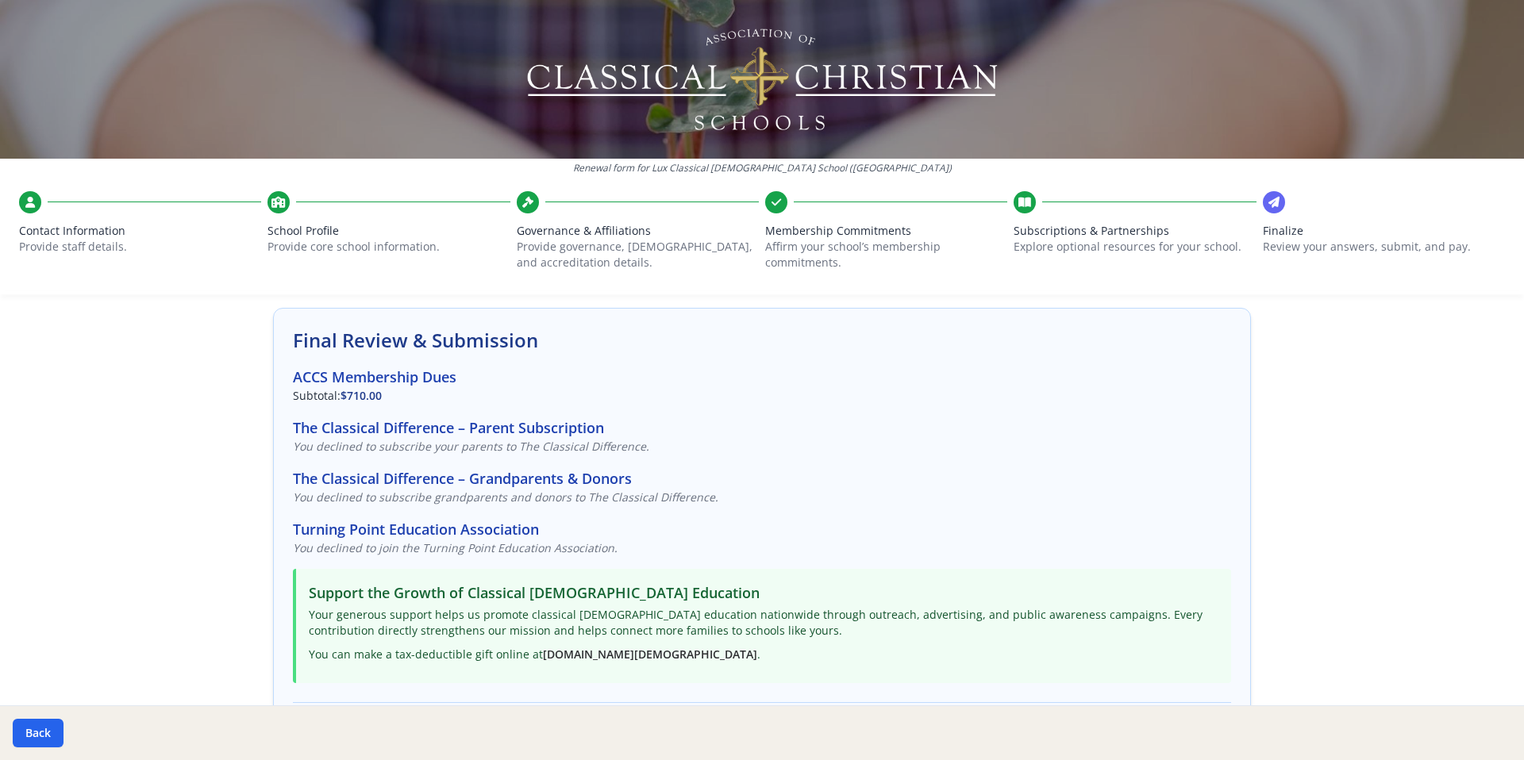
scroll to position [0, 0]
